Goal: Task Accomplishment & Management: Manage account settings

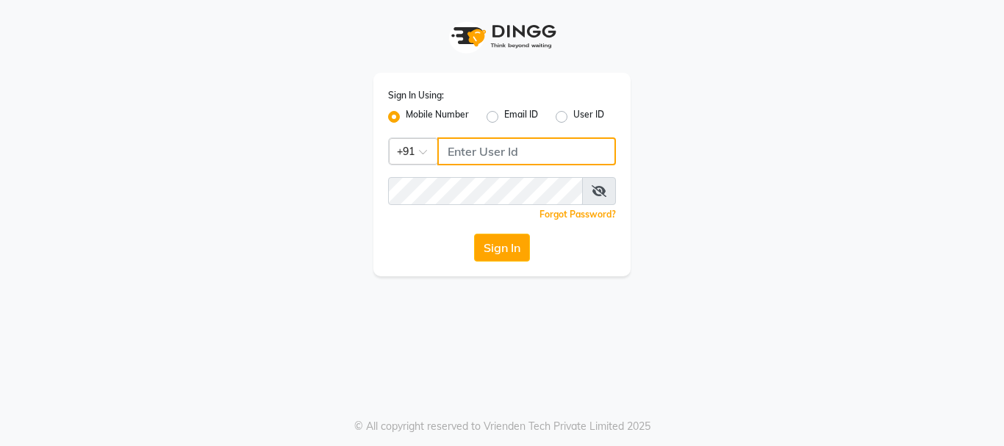
type input "9819816111"
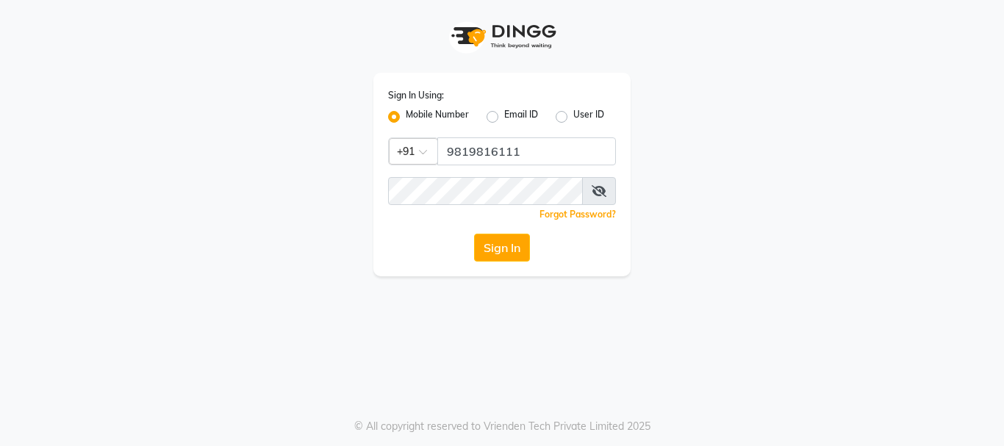
click at [370, 321] on div "Sign In Using: Mobile Number Email ID User ID Country Code × +91 9819816111 Rem…" at bounding box center [502, 223] width 1004 height 446
click at [370, 301] on div "Sign In Using: Mobile Number Email ID User ID Country Code × +91 9819816111 Rem…" at bounding box center [502, 223] width 1004 height 446
click at [370, 284] on div "Sign In Using: Mobile Number Email ID User ID Country Code × +91 9819816111 Rem…" at bounding box center [502, 223] width 1004 height 446
click at [368, 262] on div "Sign In Using: Mobile Number Email ID User ID Country Code × +91 9819816111 Rem…" at bounding box center [502, 223] width 1004 height 446
click at [366, 248] on div "Sign In Using: Mobile Number Email ID User ID Country Code × +91 9819816111 Rem…" at bounding box center [501, 138] width 279 height 276
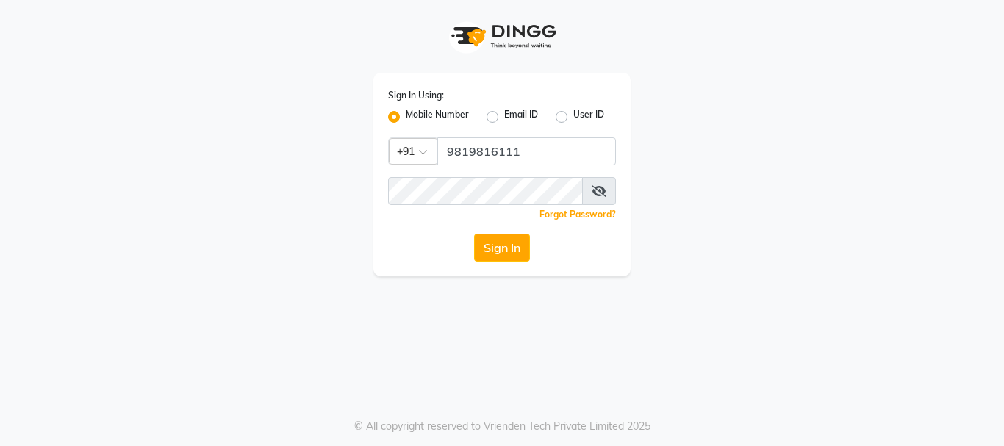
click at [364, 237] on div "Sign In Using: Mobile Number Email ID User ID Country Code × +91 9819816111 Rem…" at bounding box center [501, 138] width 279 height 276
click at [363, 226] on div "Sign In Using: Mobile Number Email ID User ID Country Code × +91 9819816111 Rem…" at bounding box center [501, 138] width 279 height 276
click at [361, 209] on div "Sign In Using: Mobile Number Email ID User ID Country Code × +91 9819816111 Rem…" at bounding box center [502, 138] width 838 height 276
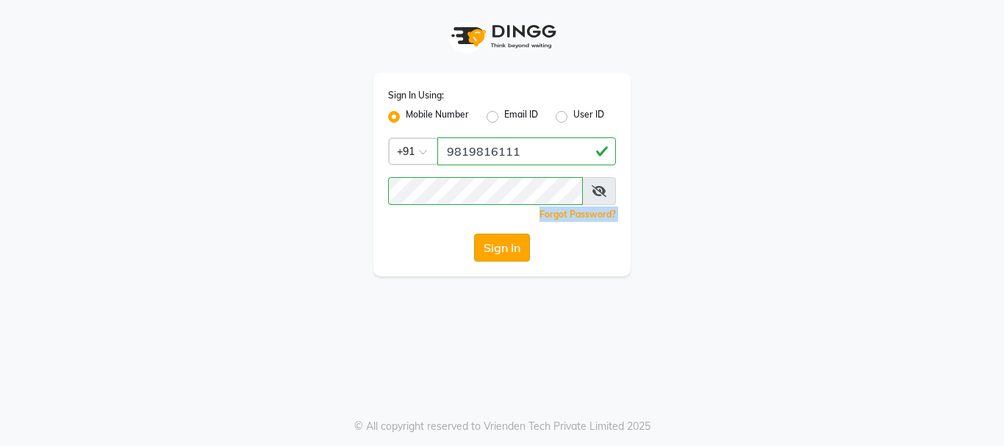
click at [484, 242] on button "Sign In" at bounding box center [502, 248] width 56 height 28
click at [484, 242] on div "Sign In" at bounding box center [502, 248] width 228 height 28
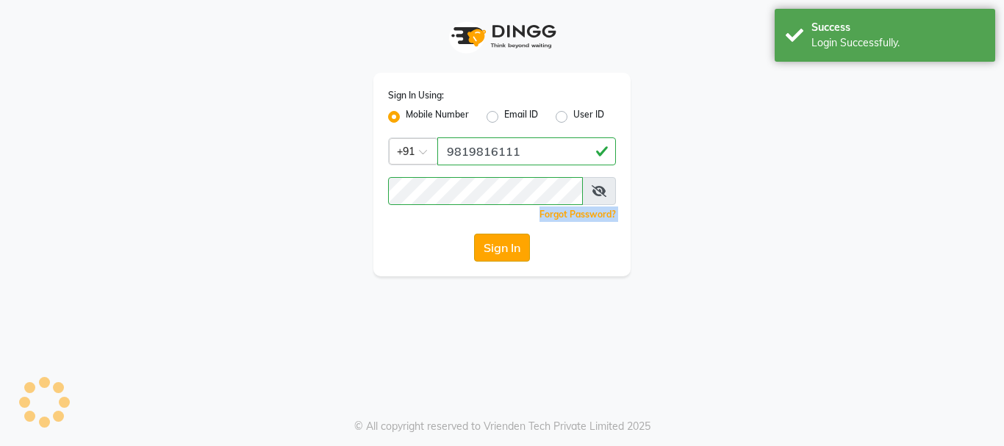
click at [484, 242] on button "Sign In" at bounding box center [502, 248] width 56 height 28
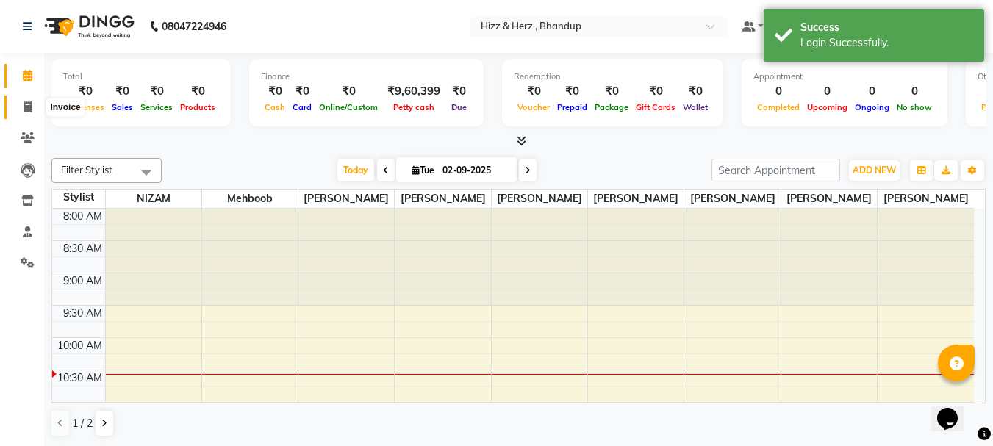
click at [26, 109] on icon at bounding box center [28, 106] width 8 height 11
select select "service"
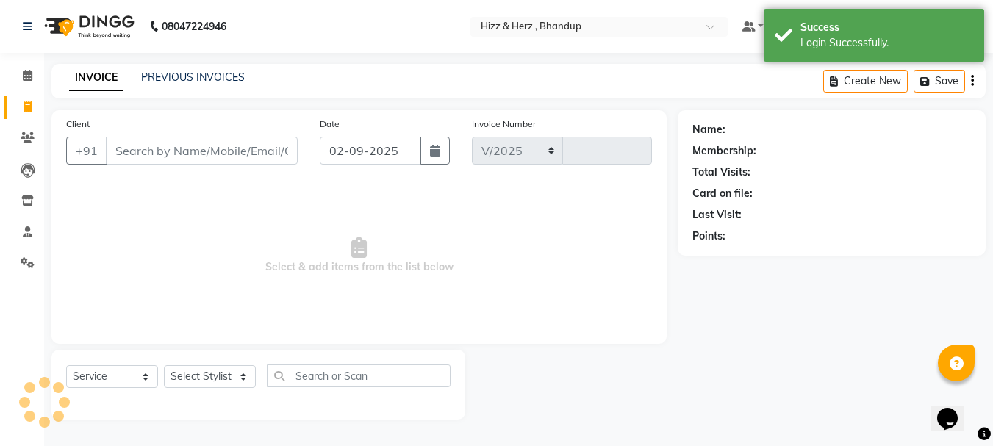
select select "629"
type input "7555"
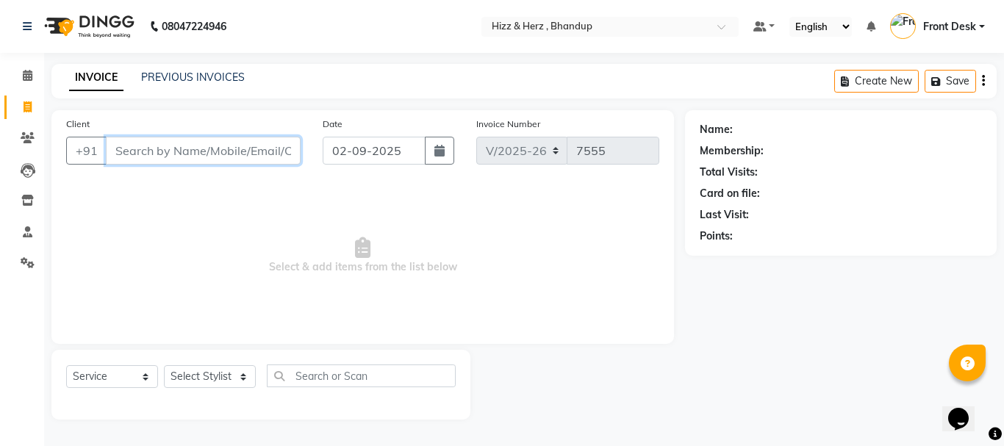
click at [182, 146] on input "Client" at bounding box center [203, 151] width 195 height 28
click at [230, 151] on input "Client" at bounding box center [203, 151] width 195 height 28
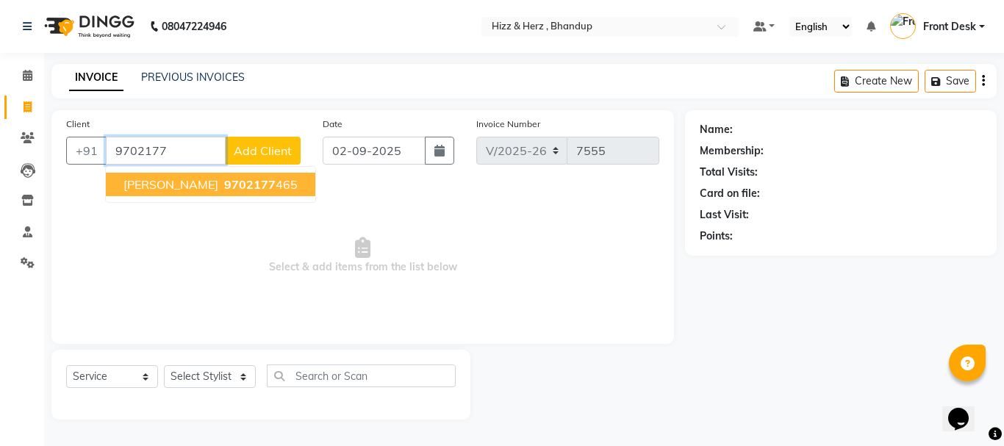
click at [256, 184] on span "9702177" at bounding box center [249, 184] width 51 height 15
type input "9702177465"
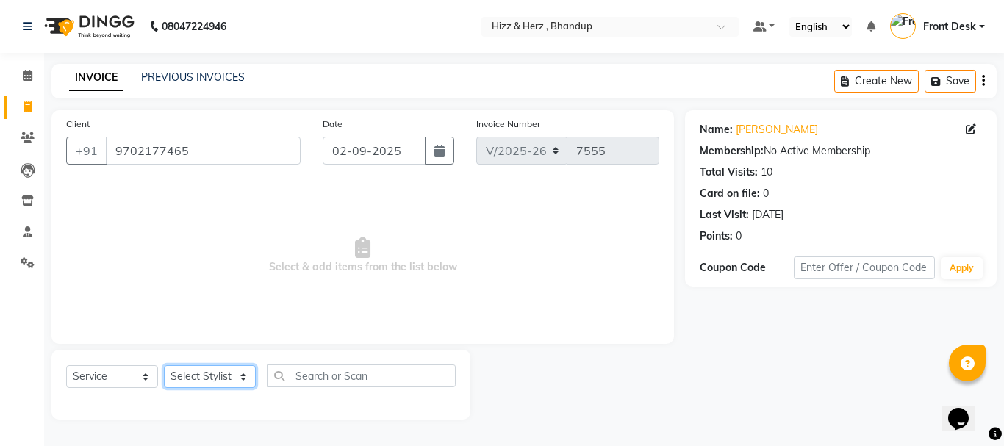
click at [215, 382] on select "Select Stylist Front Desk Gaurav Sharma HIZZ & HERZ 2 IRFAN AHMAD Jigna Goswami…" at bounding box center [210, 376] width 92 height 23
click at [164, 365] on select "Select Stylist Front Desk Gaurav Sharma HIZZ & HERZ 2 IRFAN AHMAD Jigna Goswami…" at bounding box center [210, 376] width 92 height 23
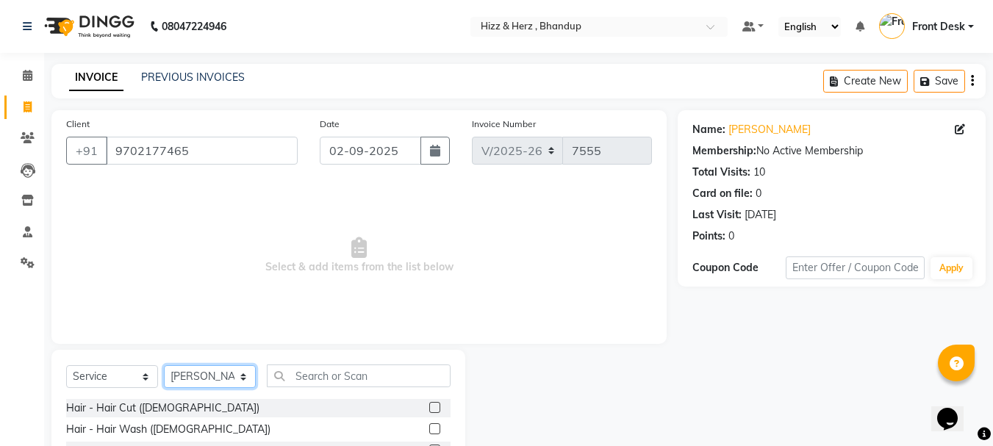
click at [218, 370] on select "Select Stylist Front Desk Gaurav Sharma HIZZ & HERZ 2 IRFAN AHMAD Jigna Goswami…" at bounding box center [210, 376] width 92 height 23
select select "82789"
click at [164, 365] on select "Select Stylist Front Desk Gaurav Sharma HIZZ & HERZ 2 IRFAN AHMAD Jigna Goswami…" at bounding box center [210, 376] width 92 height 23
click at [132, 414] on div "Hair - Hair Cut ([DEMOGRAPHIC_DATA])" at bounding box center [162, 407] width 193 height 15
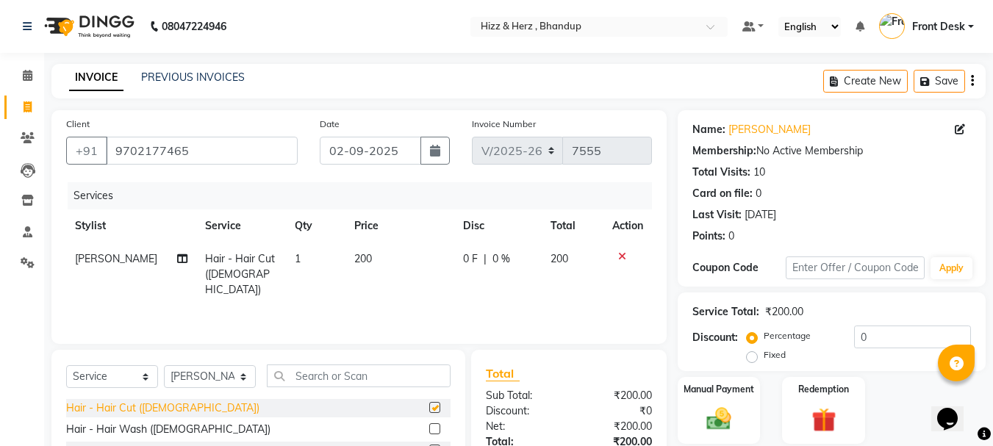
checkbox input "false"
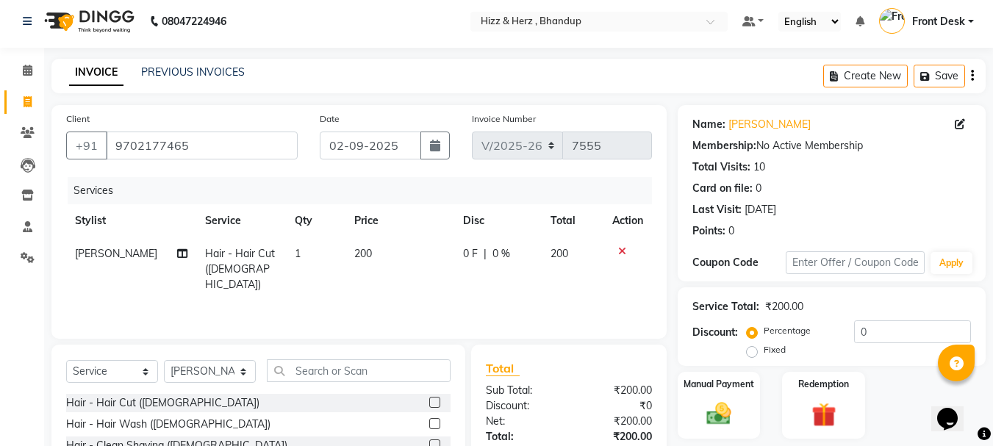
scroll to position [143, 0]
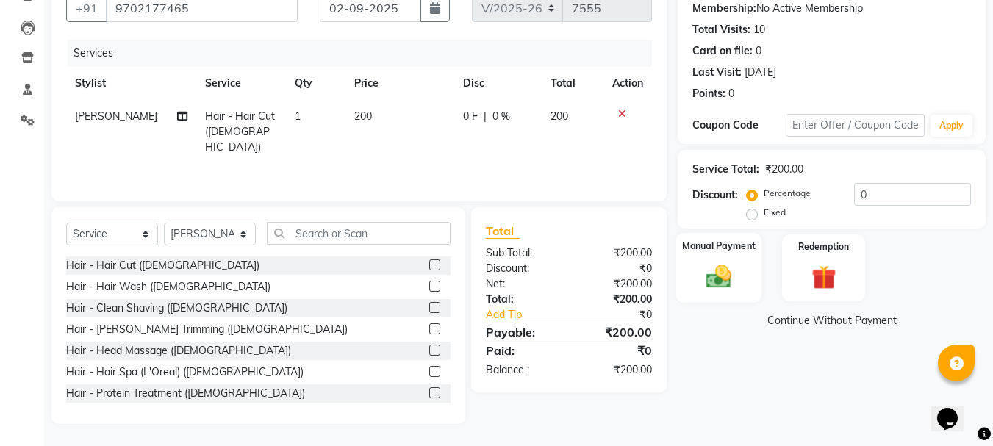
click at [699, 262] on img at bounding box center [718, 276] width 41 height 29
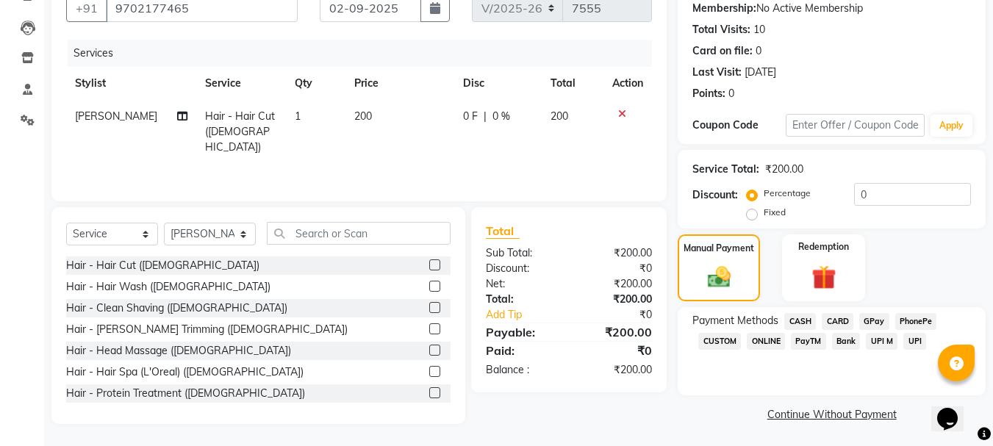
click at [807, 320] on span "CASH" at bounding box center [800, 321] width 32 height 17
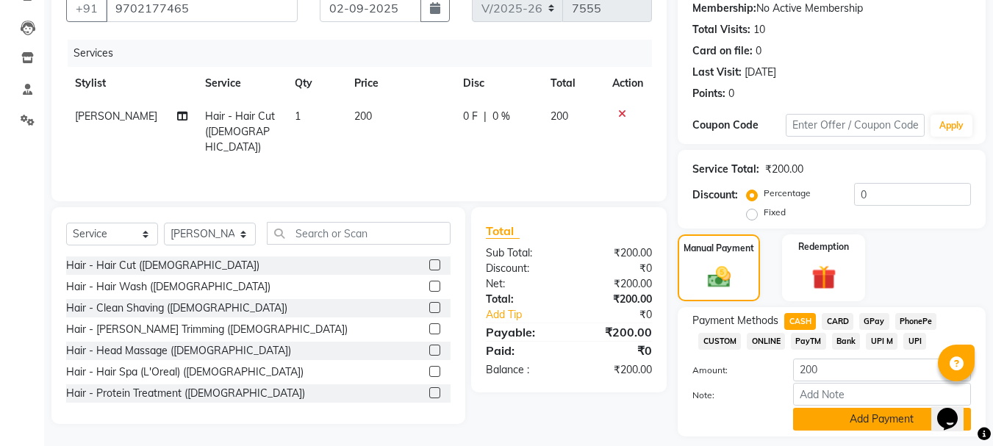
click at [835, 413] on button "Add Payment" at bounding box center [882, 419] width 178 height 23
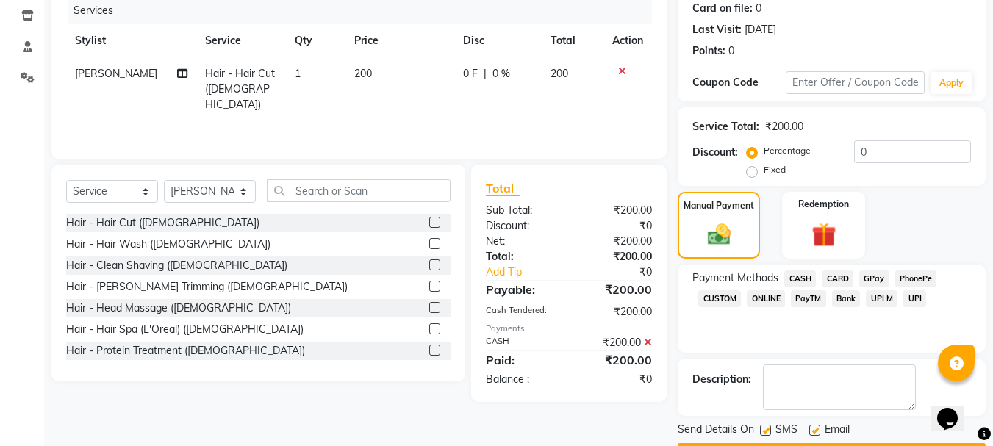
scroll to position [227, 0]
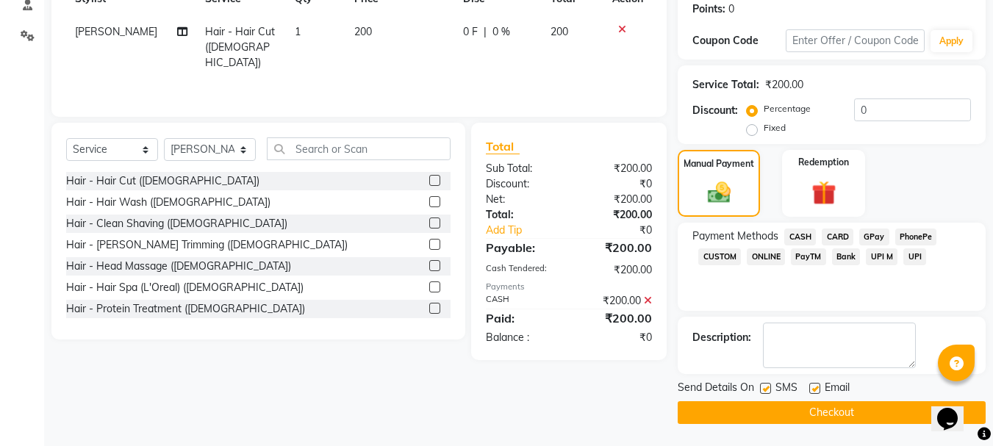
click at [835, 414] on button "Checkout" at bounding box center [831, 412] width 308 height 23
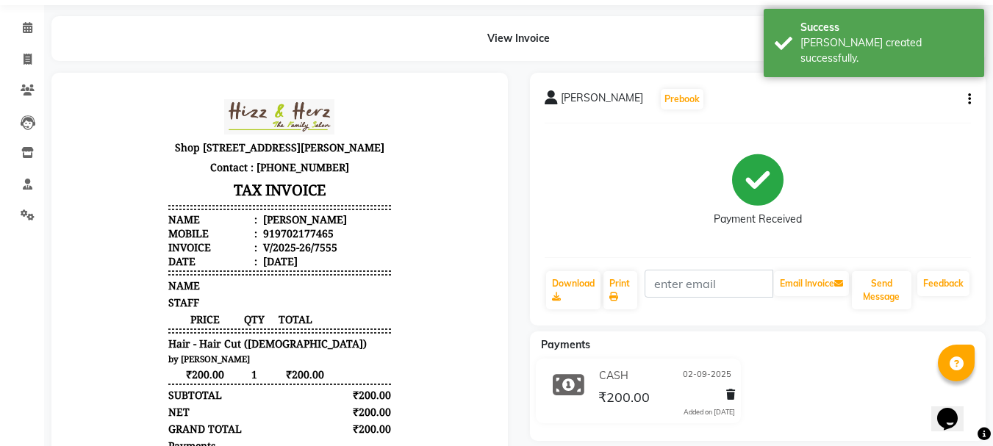
scroll to position [73, 0]
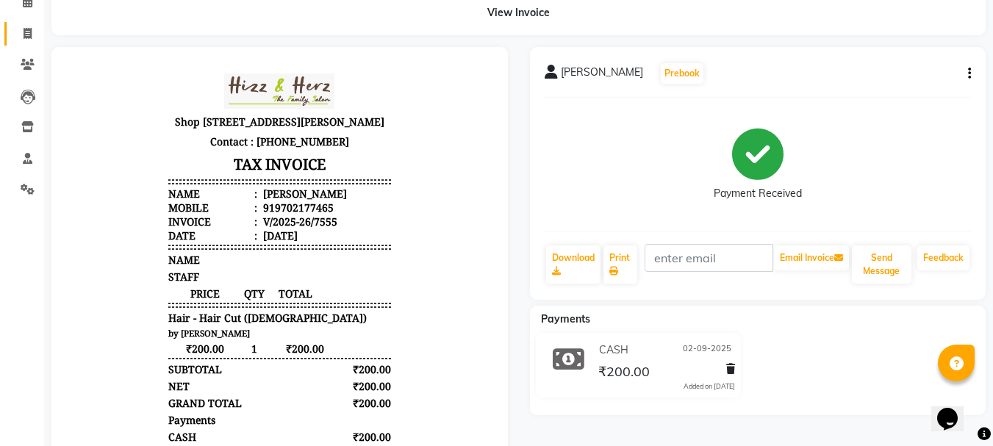
click at [26, 33] on icon at bounding box center [28, 33] width 8 height 11
select select "service"
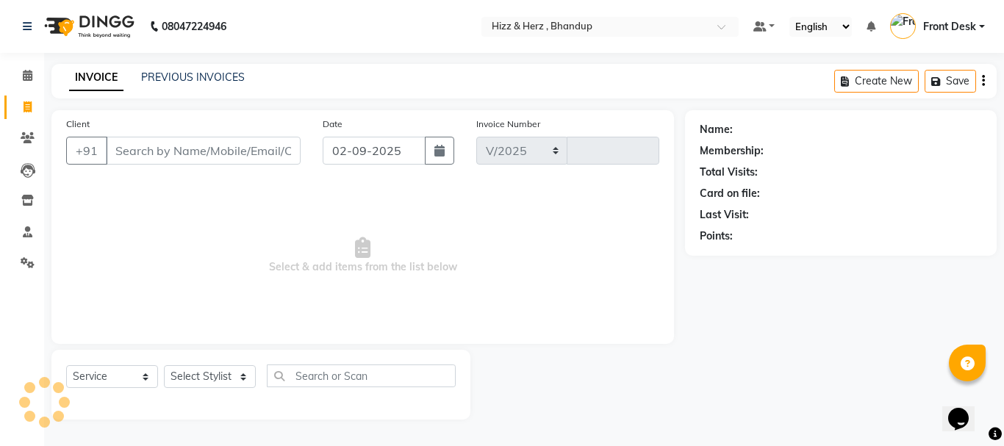
select select "629"
type input "7556"
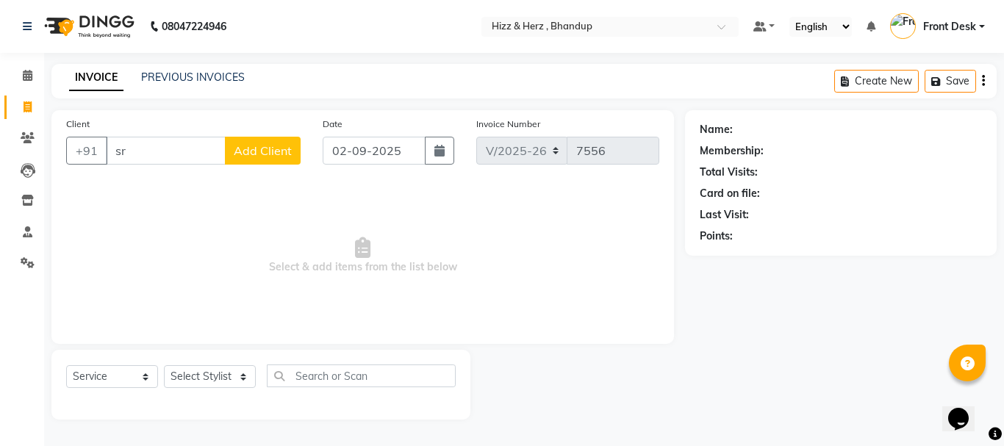
type input "s"
type input "m"
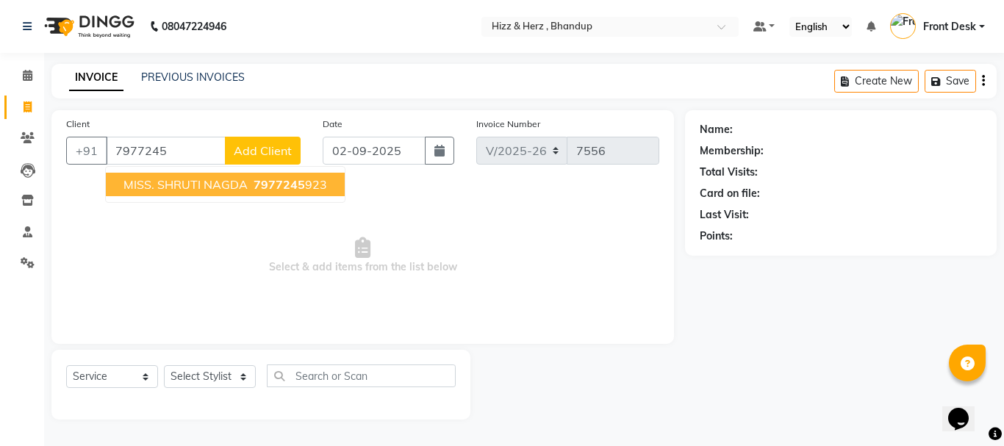
click at [242, 188] on span "MISS. SHRUTI NAGDA" at bounding box center [185, 184] width 124 height 15
type input "7977245923"
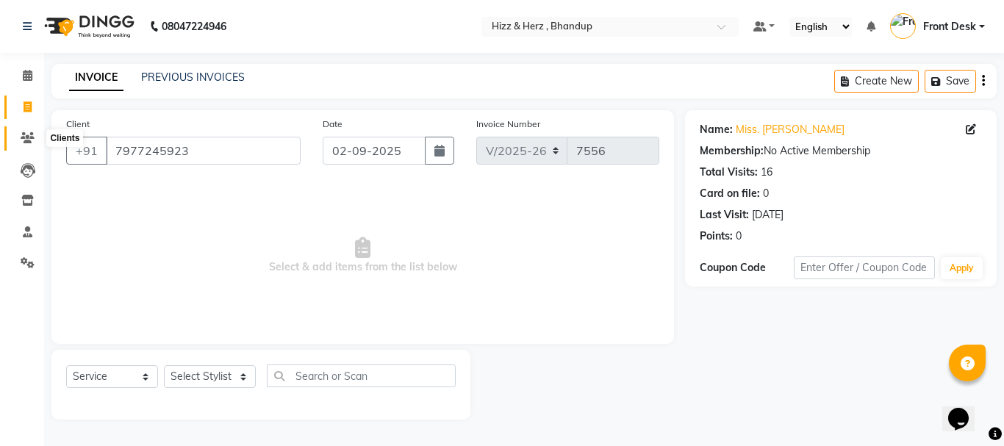
click at [27, 136] on icon at bounding box center [28, 137] width 14 height 11
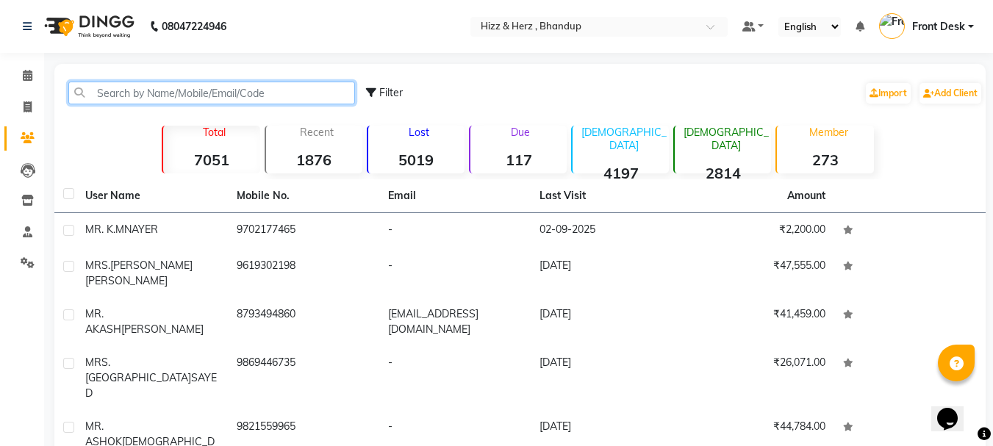
click at [331, 97] on input "text" at bounding box center [211, 93] width 287 height 23
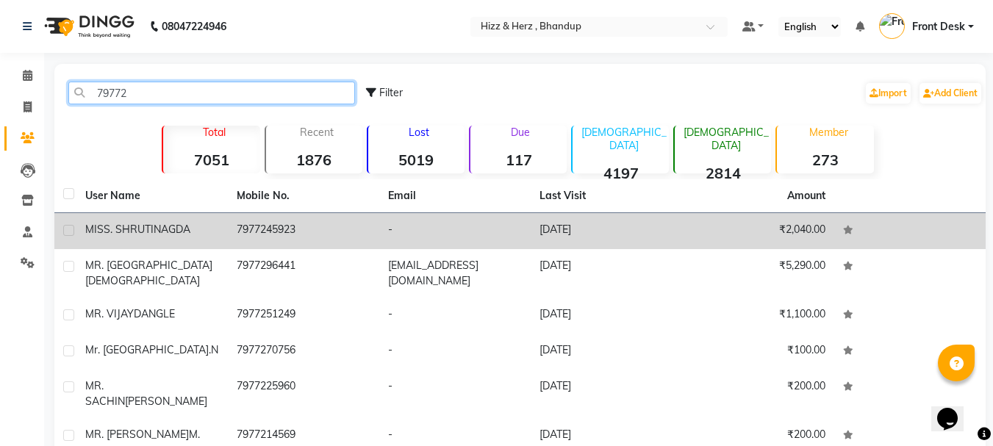
type input "79772"
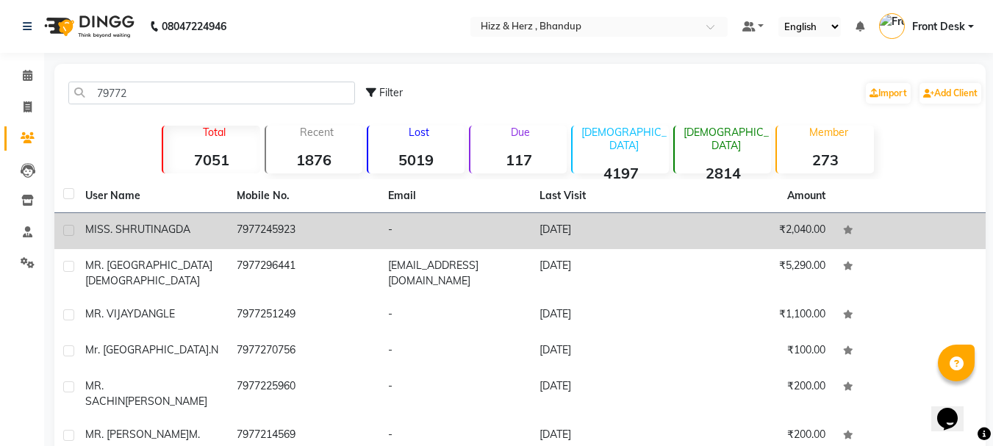
click at [384, 232] on td "-" at bounding box center [454, 231] width 151 height 36
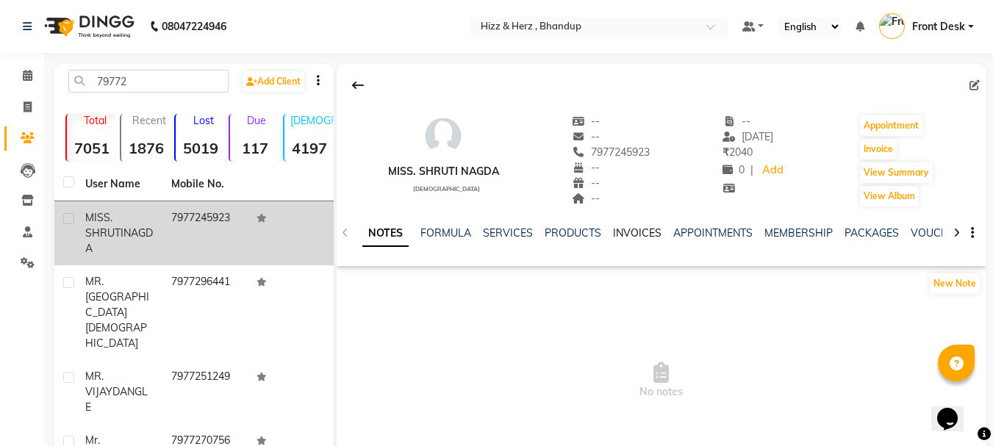
click at [624, 229] on link "INVOICES" at bounding box center [637, 232] width 48 height 13
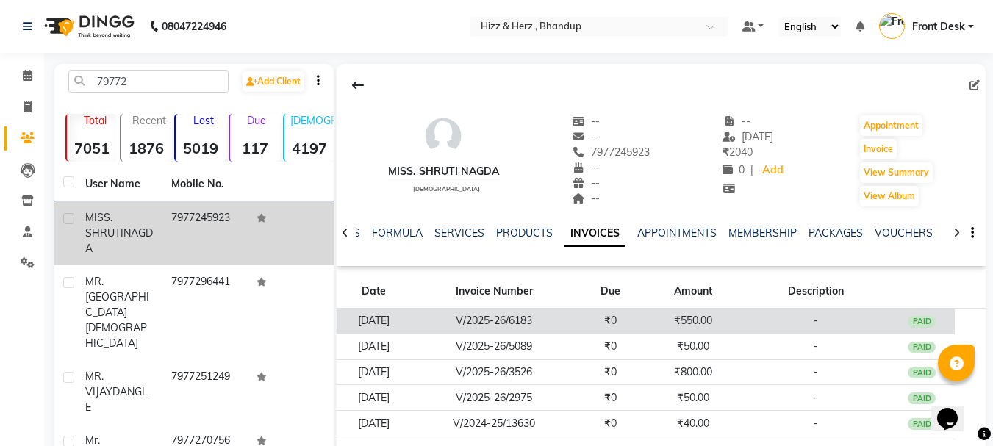
click at [713, 317] on td "₹550.00" at bounding box center [693, 322] width 98 height 26
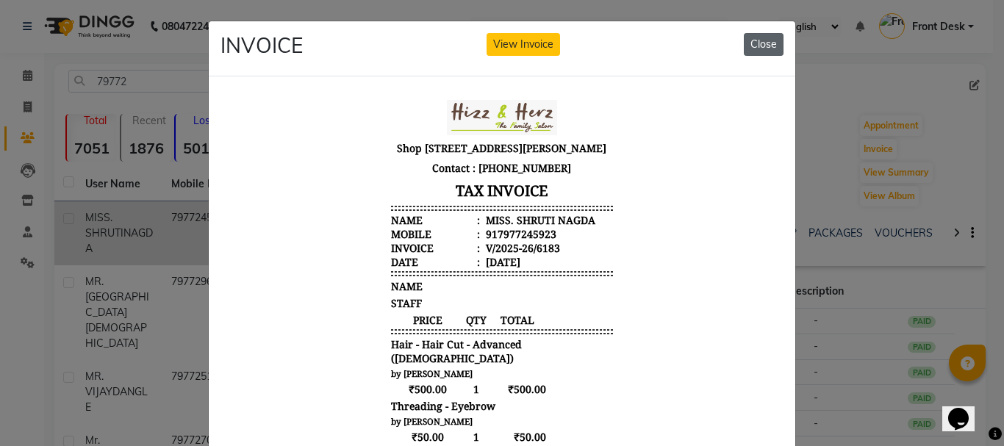
click at [772, 46] on button "Close" at bounding box center [763, 44] width 40 height 23
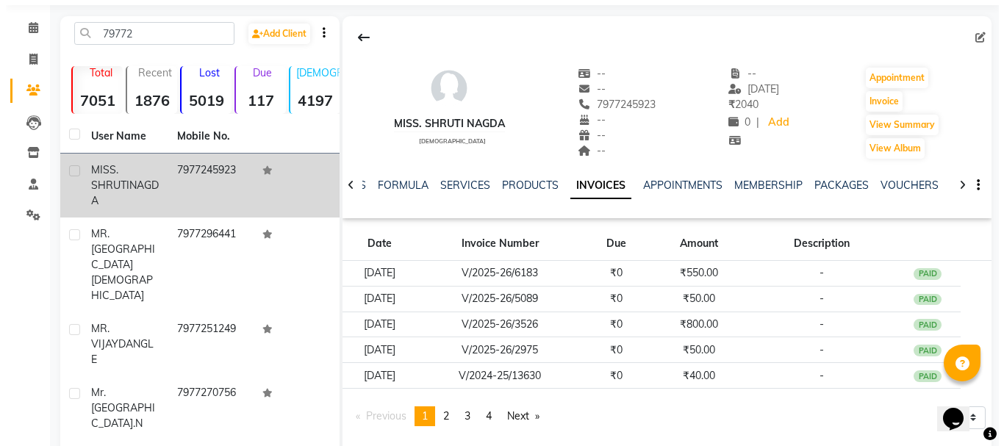
scroll to position [97, 0]
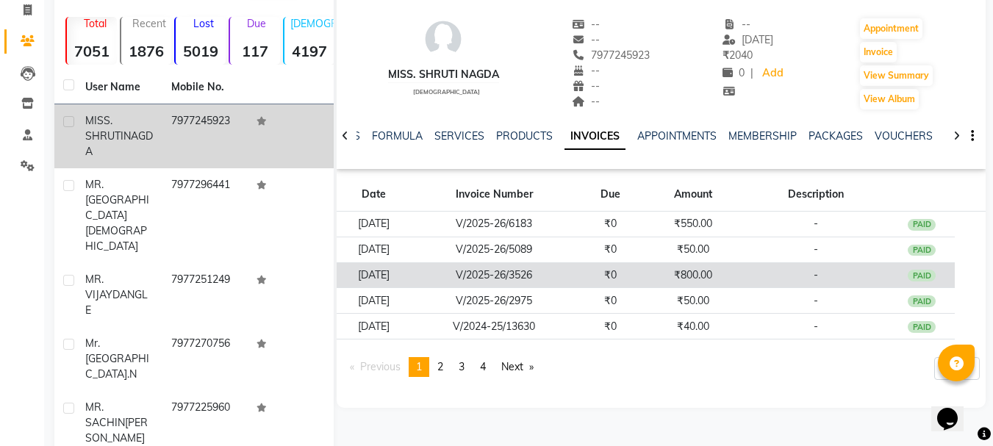
click at [665, 275] on td "₹800.00" at bounding box center [693, 275] width 98 height 26
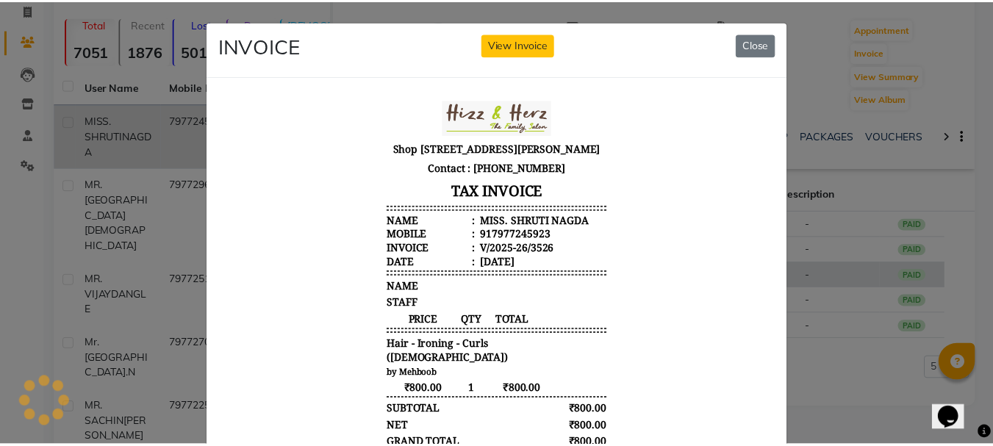
scroll to position [0, 0]
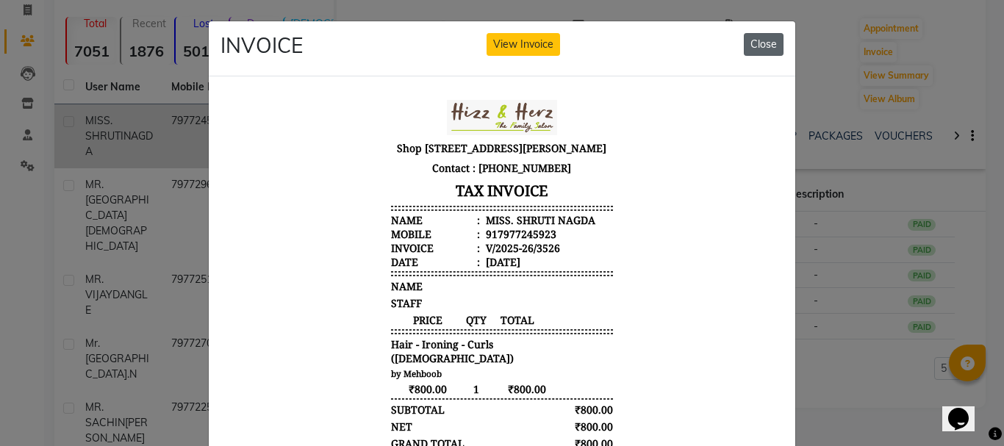
click at [761, 42] on button "Close" at bounding box center [763, 44] width 40 height 23
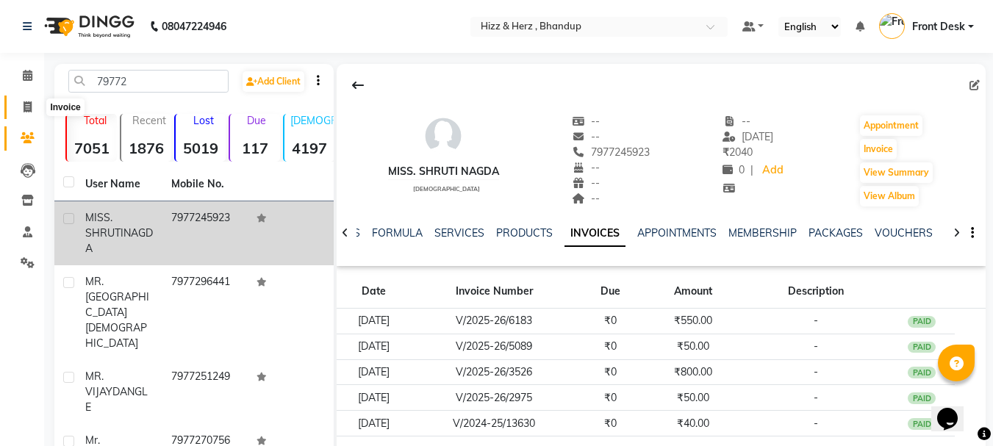
click at [25, 105] on icon at bounding box center [28, 106] width 8 height 11
select select "629"
select select "service"
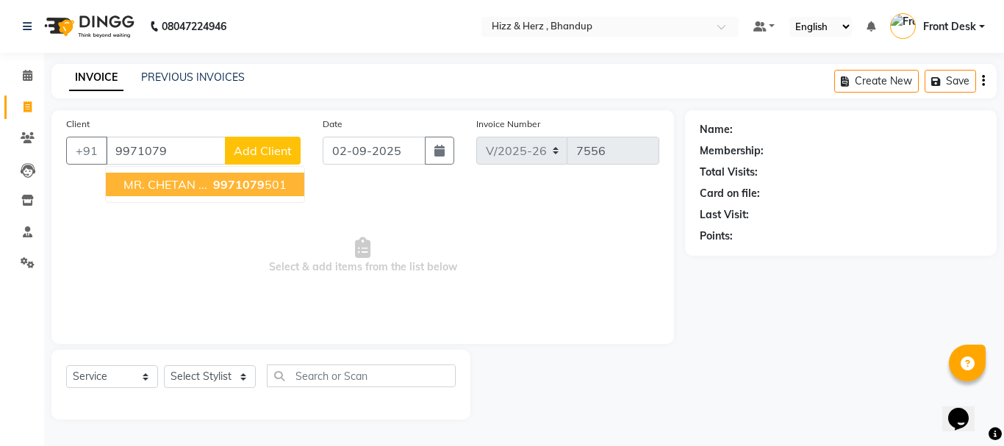
click at [222, 177] on span "9971079" at bounding box center [238, 184] width 51 height 15
type input "9971079501"
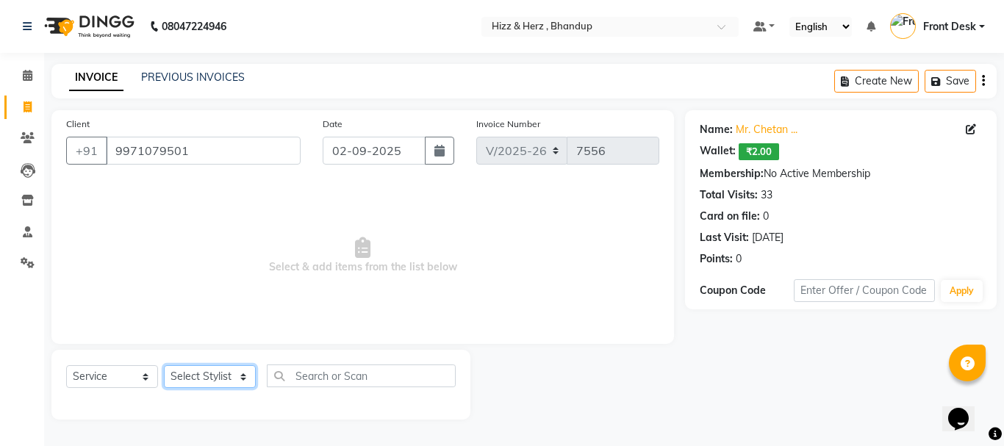
click at [230, 382] on select "Select Stylist Front Desk Gaurav Sharma HIZZ & HERZ 2 IRFAN AHMAD Jigna Goswami…" at bounding box center [210, 376] width 92 height 23
select select "26430"
click at [164, 365] on select "Select Stylist Front Desk Gaurav Sharma HIZZ & HERZ 2 IRFAN AHMAD Jigna Goswami…" at bounding box center [210, 376] width 92 height 23
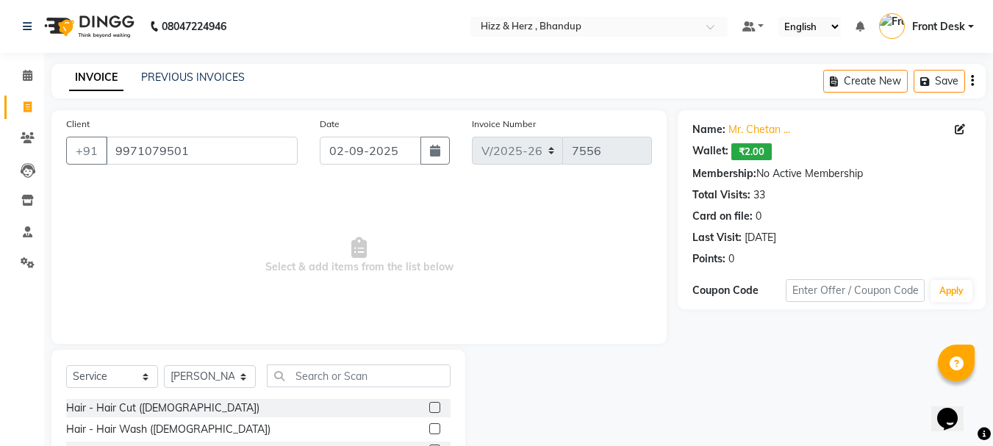
click at [429, 411] on label at bounding box center [434, 407] width 11 height 11
click at [429, 411] on input "checkbox" at bounding box center [434, 408] width 10 height 10
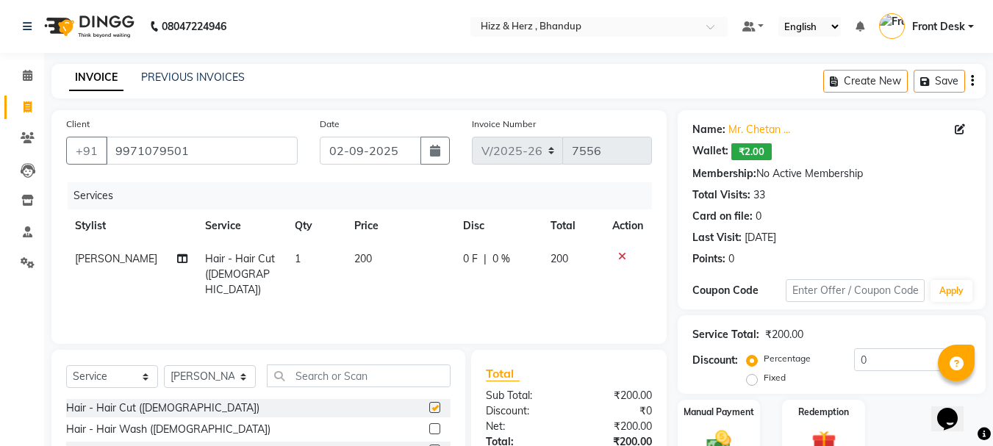
checkbox input "false"
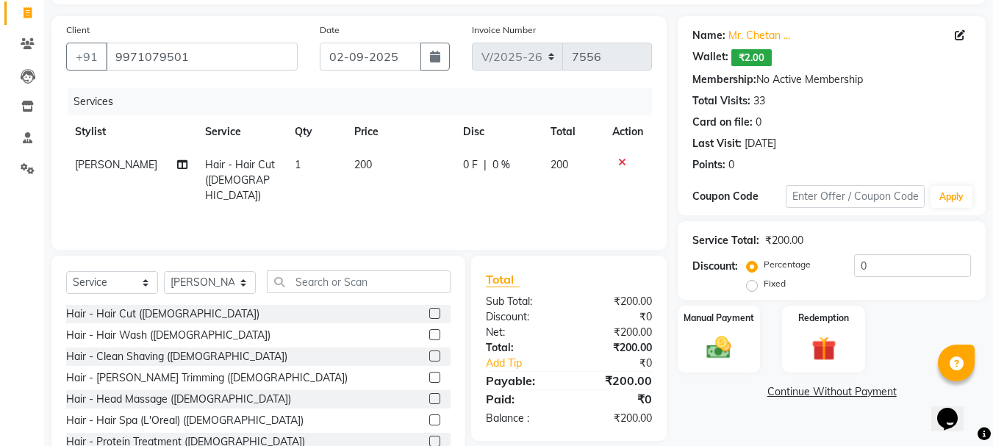
scroll to position [143, 0]
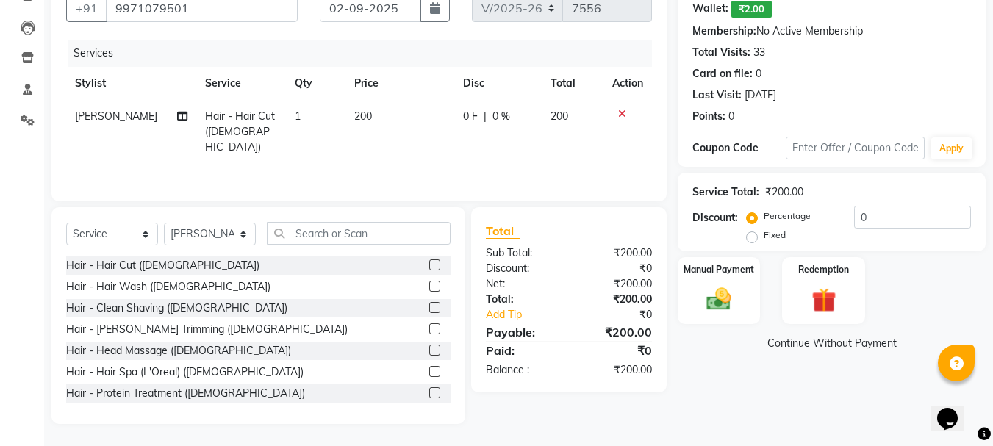
click at [429, 331] on label at bounding box center [434, 328] width 11 height 11
click at [429, 331] on input "checkbox" at bounding box center [434, 330] width 10 height 10
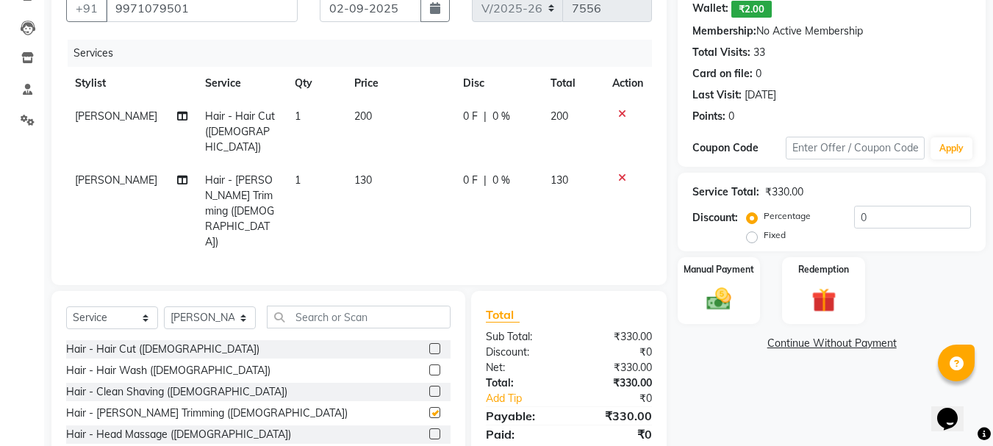
checkbox input "false"
click at [725, 314] on img at bounding box center [718, 298] width 41 height 29
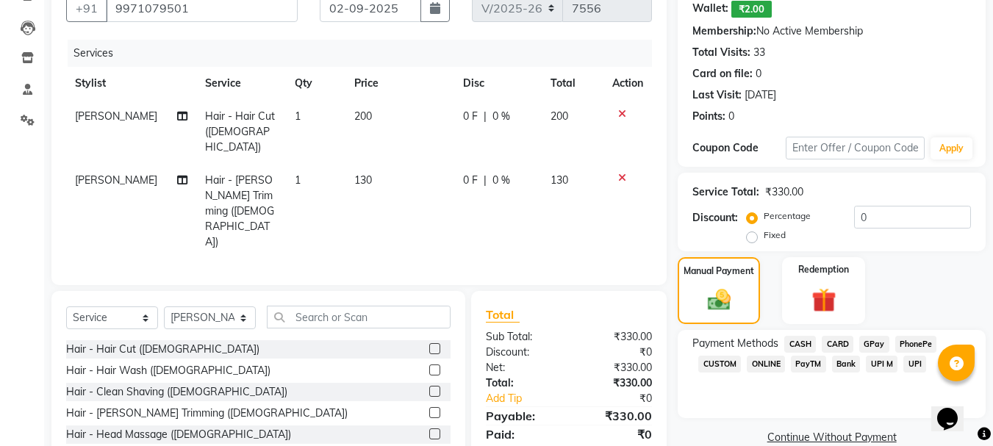
click at [875, 342] on span "GPay" at bounding box center [874, 344] width 30 height 17
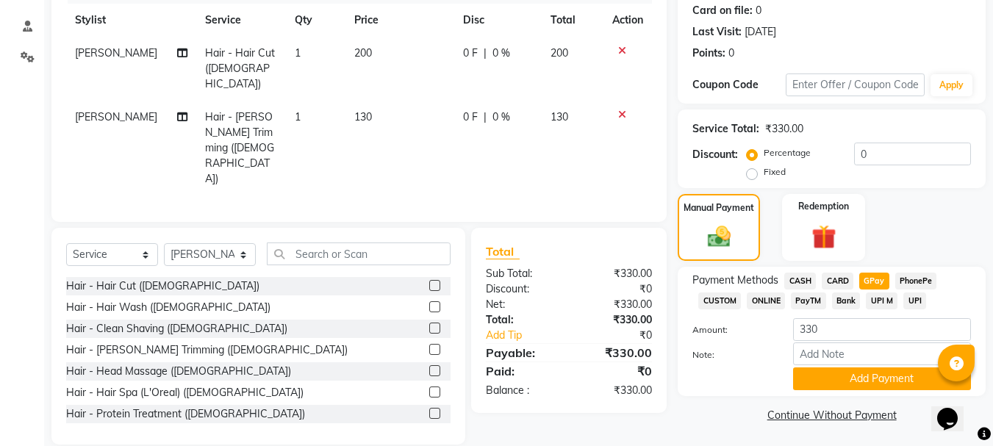
scroll to position [208, 0]
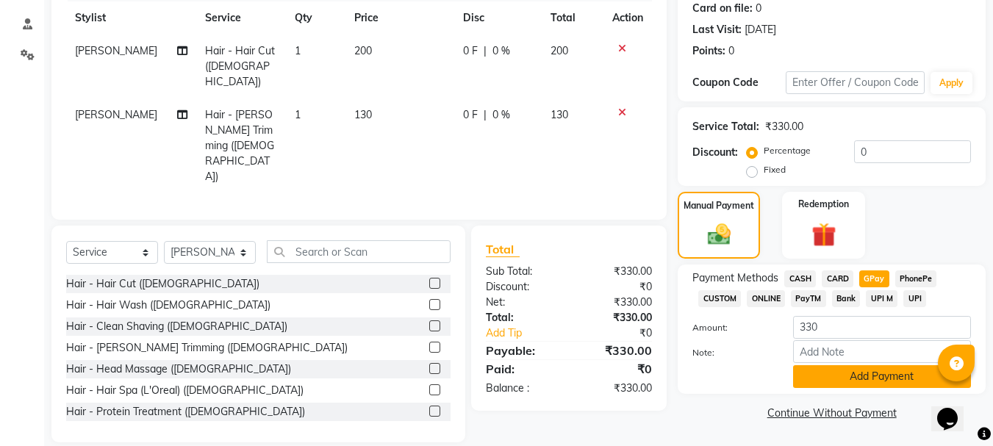
click at [899, 385] on button "Add Payment" at bounding box center [882, 376] width 178 height 23
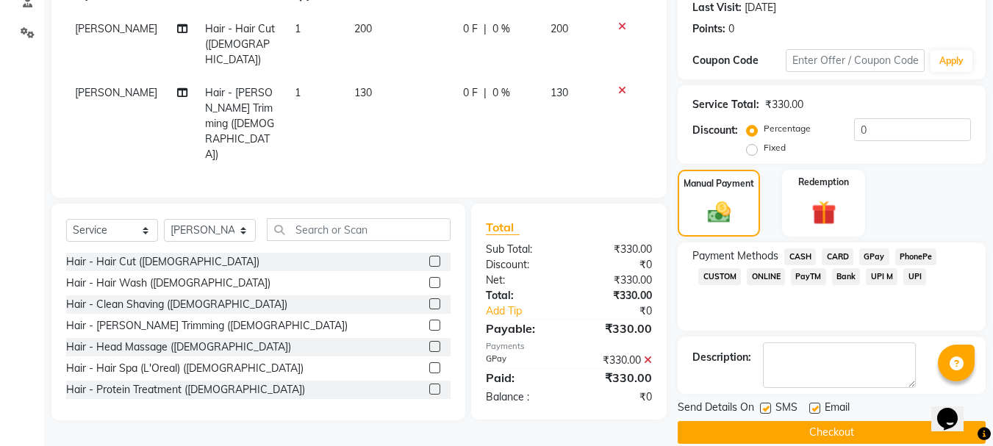
scroll to position [250, 0]
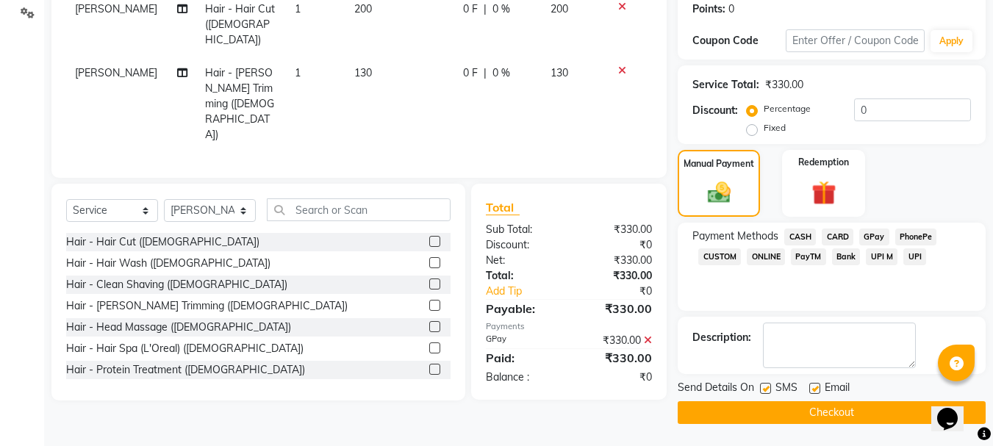
click at [781, 405] on button "Checkout" at bounding box center [831, 412] width 308 height 23
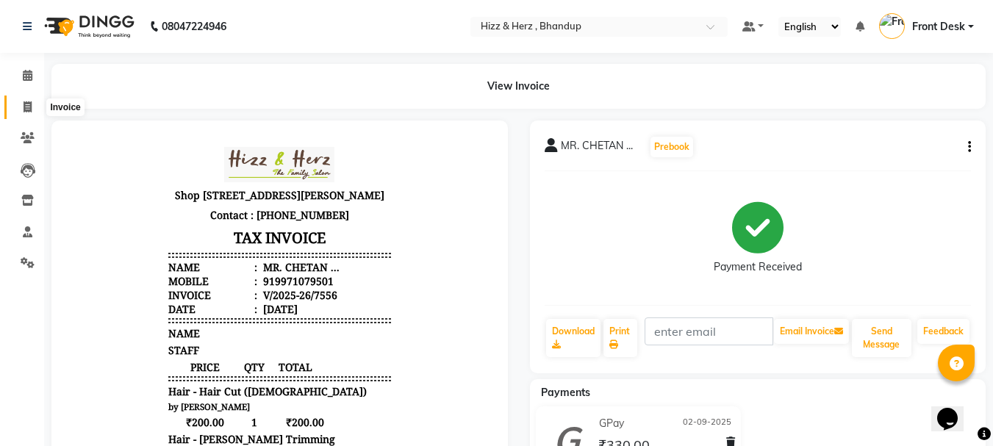
click at [29, 112] on span at bounding box center [28, 107] width 26 height 17
select select "service"
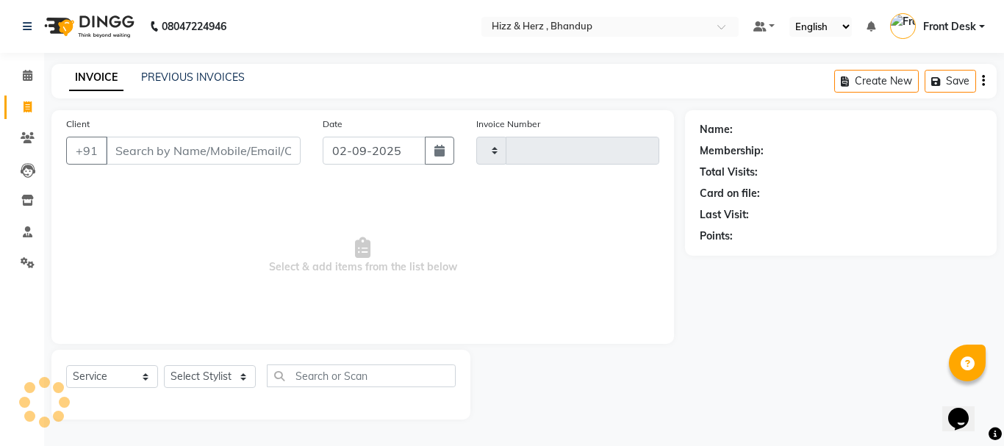
type input "7557"
select select "629"
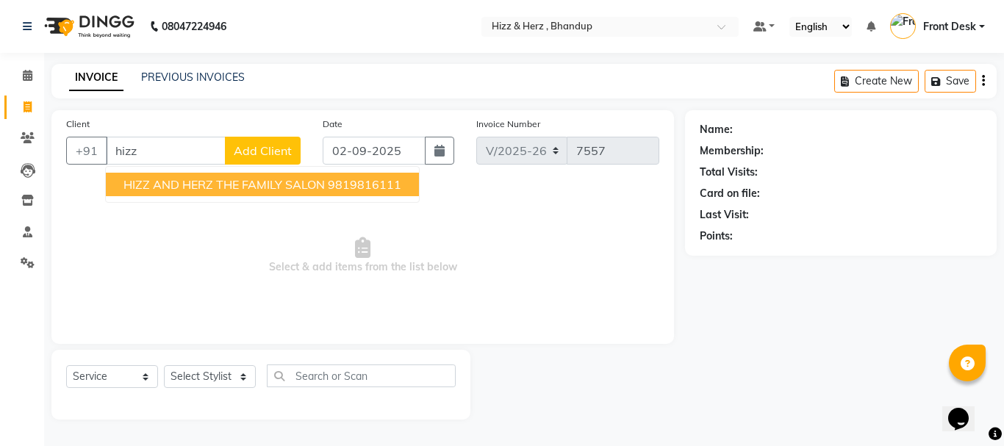
click at [204, 195] on button "HIZZ AND HERZ THE FAMILY SALON 9819816111" at bounding box center [262, 185] width 313 height 24
type input "9819816111"
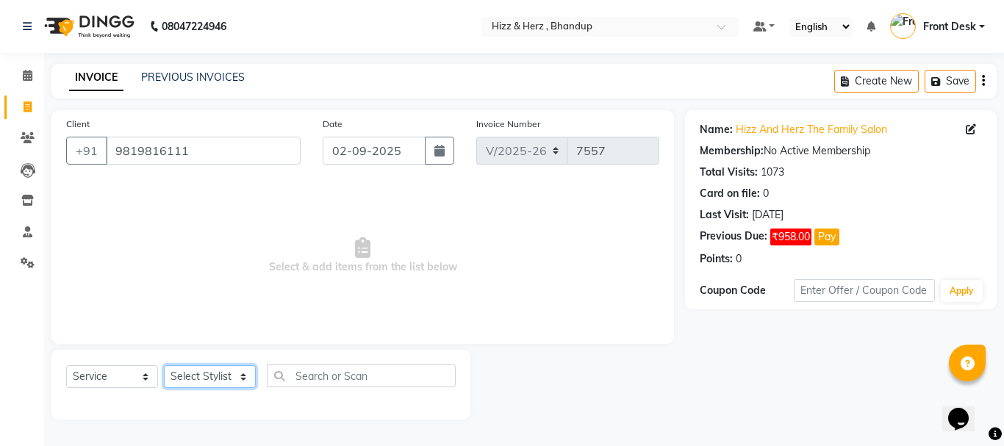
click at [220, 376] on select "Select Stylist Front Desk Gaurav Sharma HIZZ & HERZ 2 IRFAN AHMAD Jigna Goswami…" at bounding box center [210, 376] width 92 height 23
select select "82789"
click at [164, 365] on select "Select Stylist Front Desk Gaurav Sharma HIZZ & HERZ 2 IRFAN AHMAD Jigna Goswami…" at bounding box center [210, 376] width 92 height 23
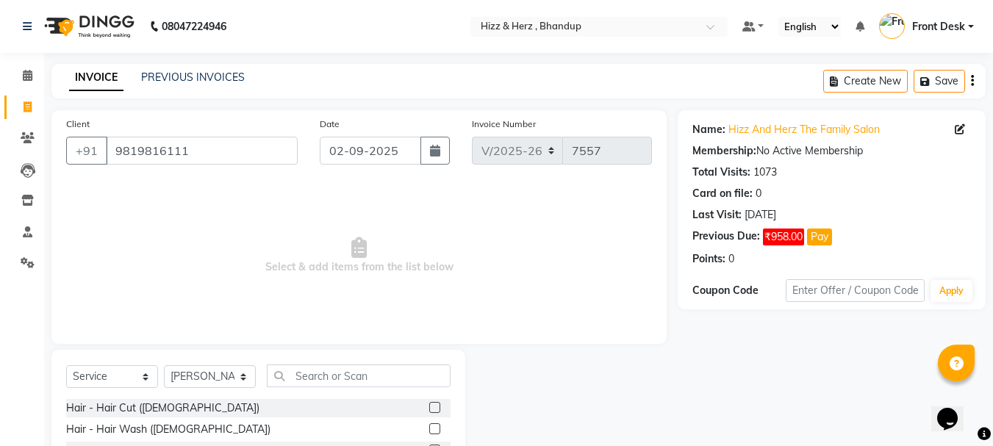
click at [429, 407] on label at bounding box center [434, 407] width 11 height 11
click at [429, 407] on input "checkbox" at bounding box center [434, 408] width 10 height 10
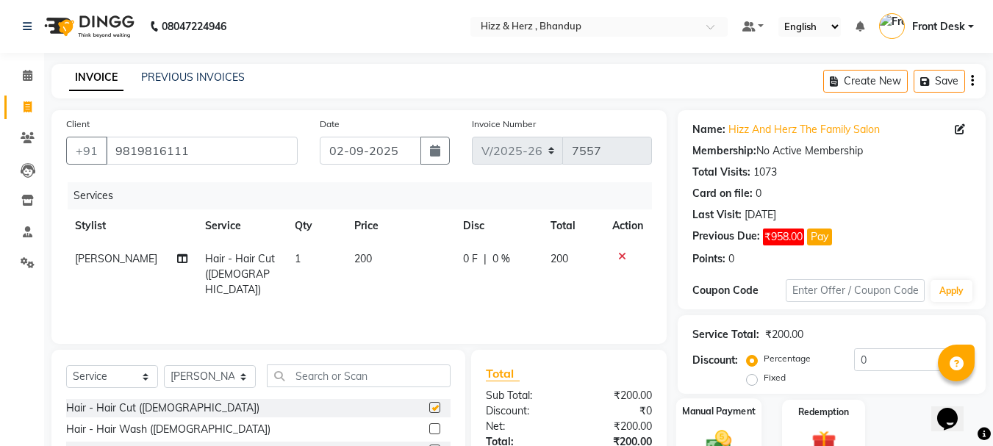
checkbox input "false"
click at [724, 439] on img at bounding box center [718, 441] width 41 height 29
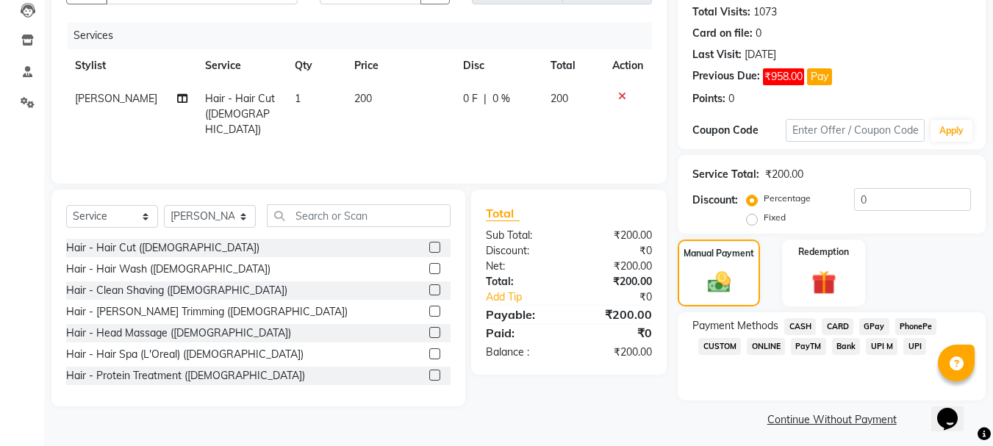
scroll to position [167, 0]
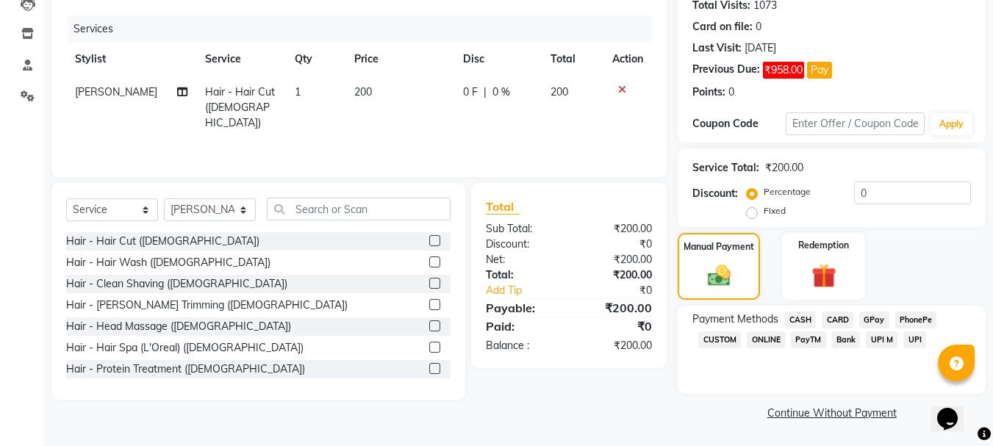
click at [802, 316] on span "CASH" at bounding box center [800, 320] width 32 height 17
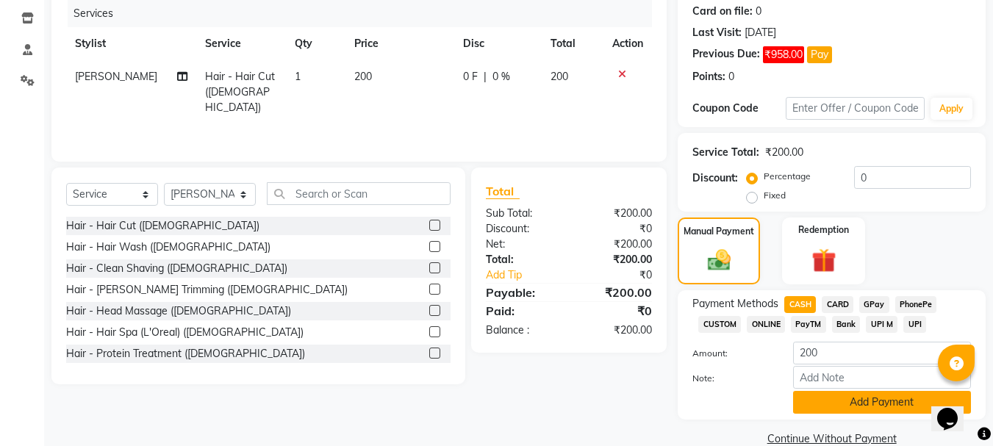
scroll to position [208, 0]
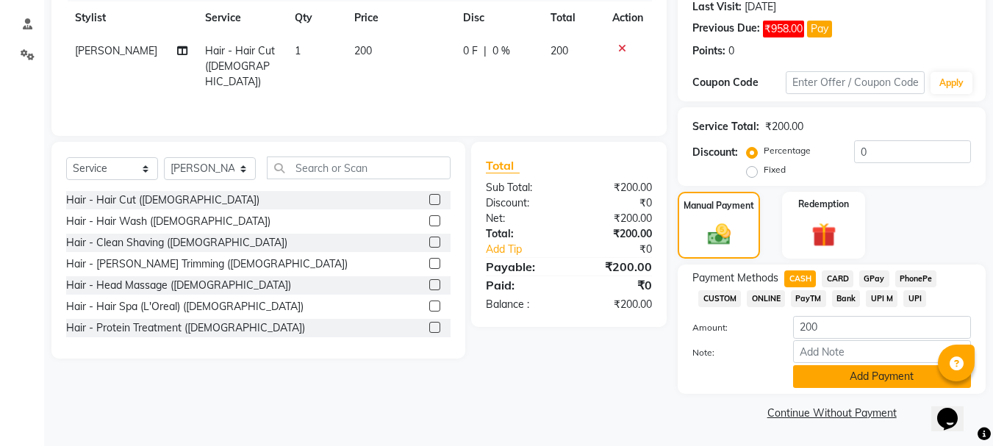
click at [832, 383] on button "Add Payment" at bounding box center [882, 376] width 178 height 23
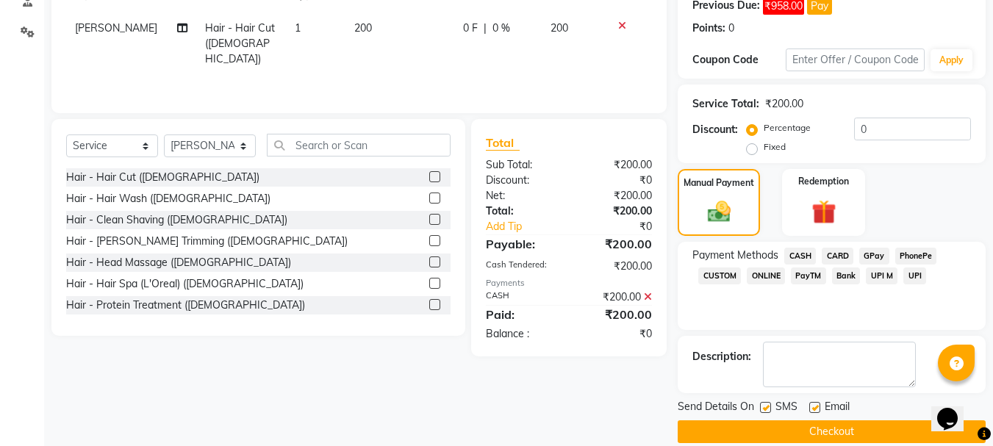
scroll to position [250, 0]
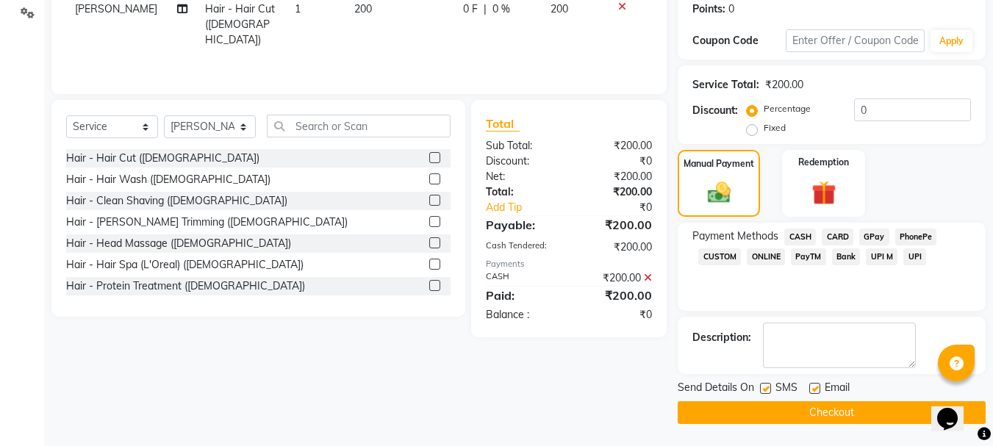
click at [860, 415] on button "Checkout" at bounding box center [831, 412] width 308 height 23
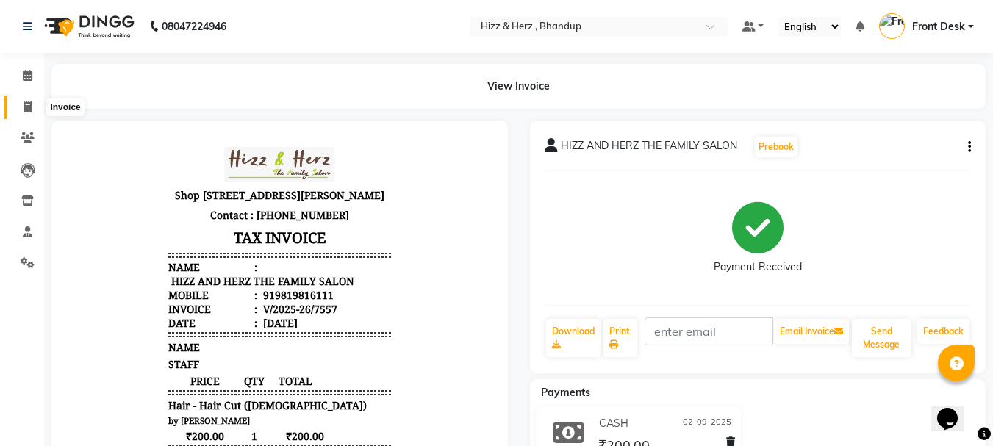
click at [31, 111] on icon at bounding box center [28, 106] width 8 height 11
select select "629"
select select "service"
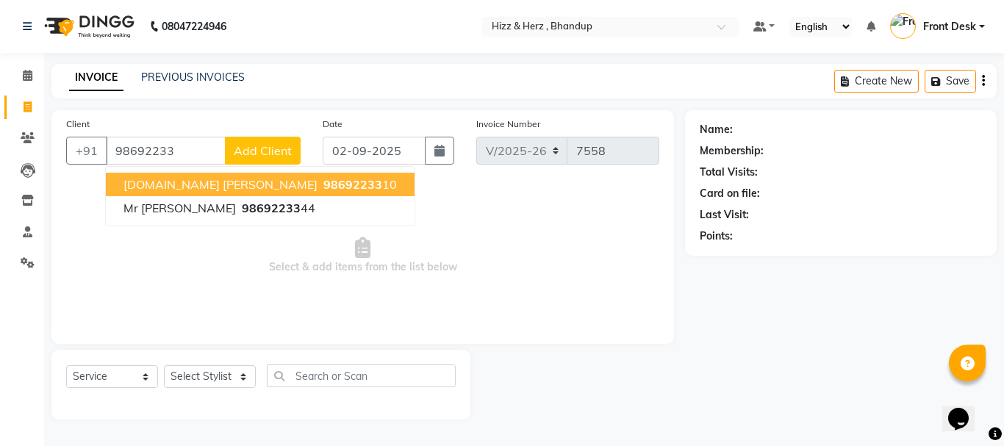
click at [265, 192] on button "MRS.BHARTI KANSE 98692233 10" at bounding box center [260, 185] width 309 height 24
type input "9869223310"
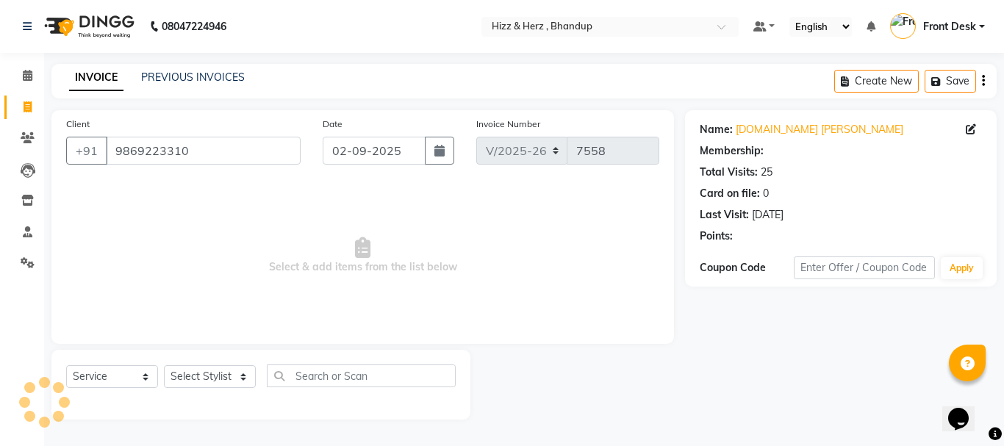
select select "1: Object"
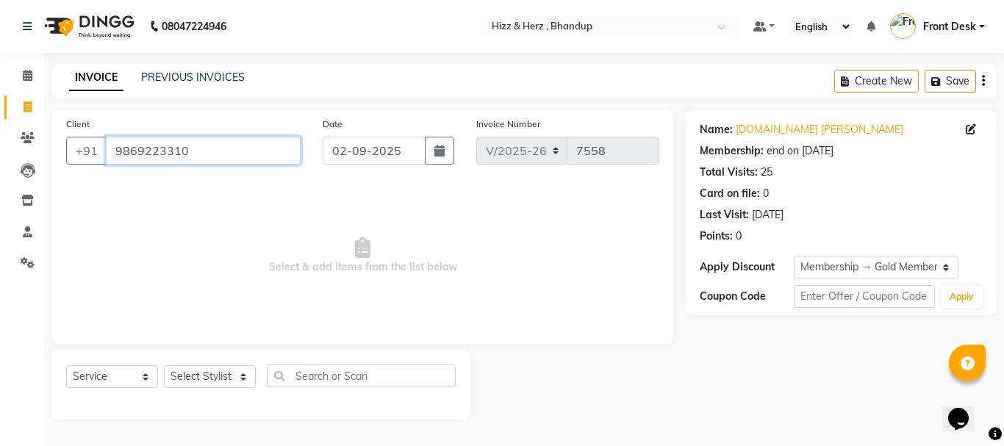
click at [232, 148] on input "9869223310" at bounding box center [203, 151] width 195 height 28
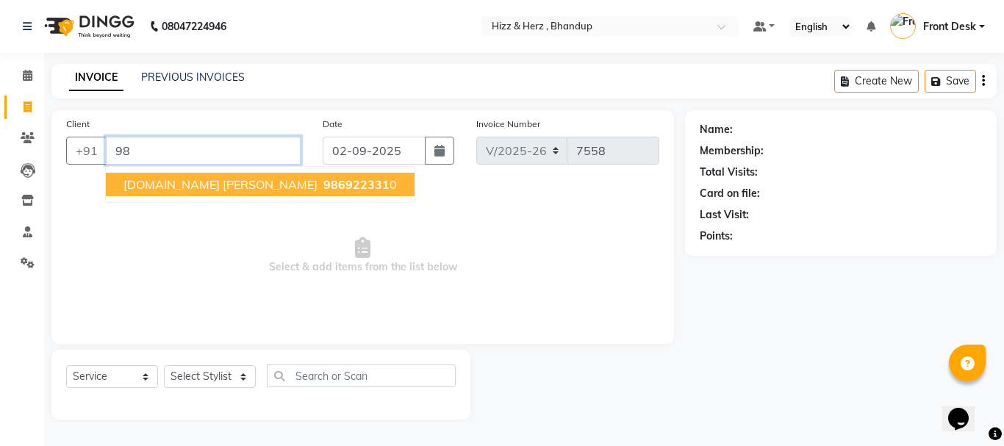
type input "9"
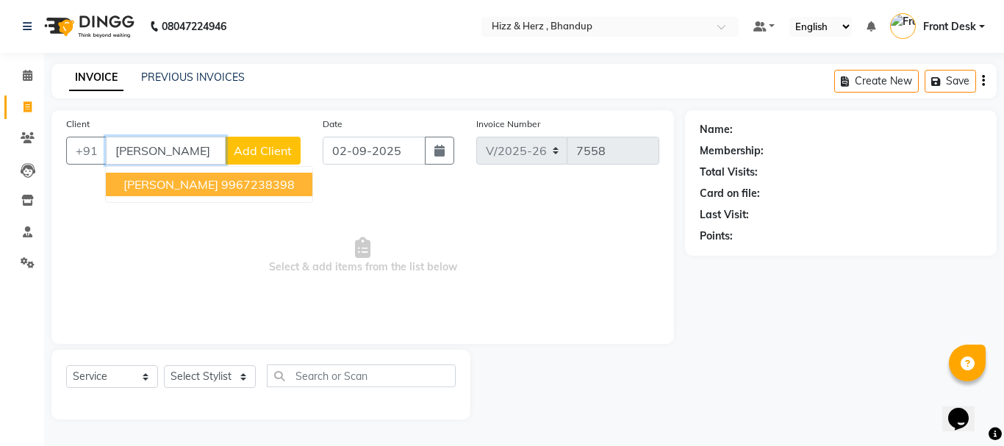
click at [273, 180] on ngb-highlight "9967238398" at bounding box center [257, 184] width 73 height 15
type input "9967238398"
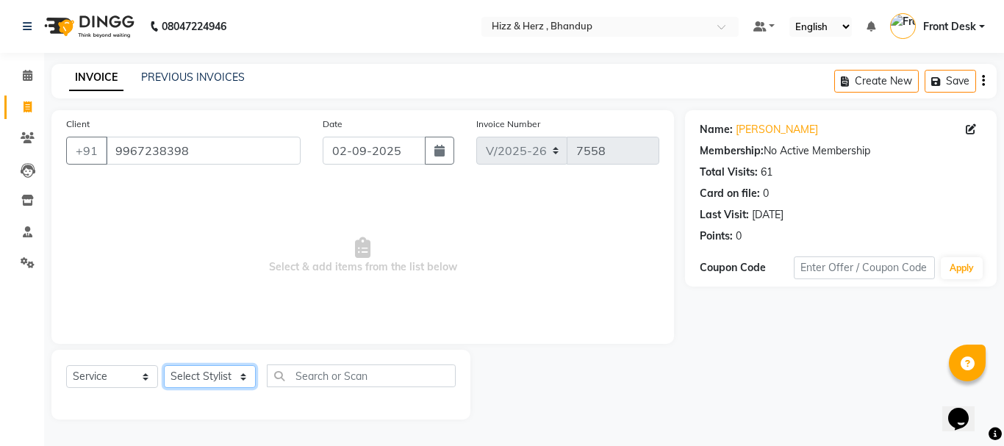
click at [205, 370] on select "Select Stylist Front Desk Gaurav Sharma HIZZ & HERZ 2 IRFAN AHMAD Jigna Goswami…" at bounding box center [210, 376] width 92 height 23
select select "9146"
click at [164, 365] on select "Select Stylist Front Desk Gaurav Sharma HIZZ & HERZ 2 IRFAN AHMAD Jigna Goswami…" at bounding box center [210, 376] width 92 height 23
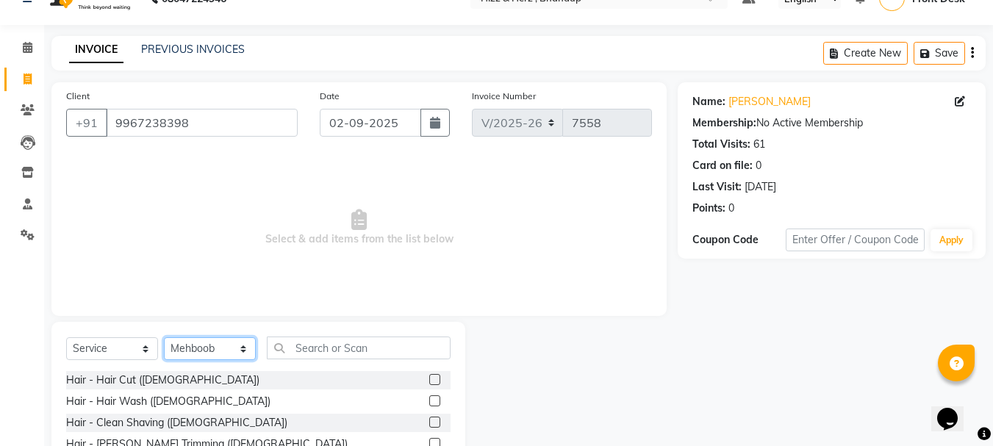
scroll to position [73, 0]
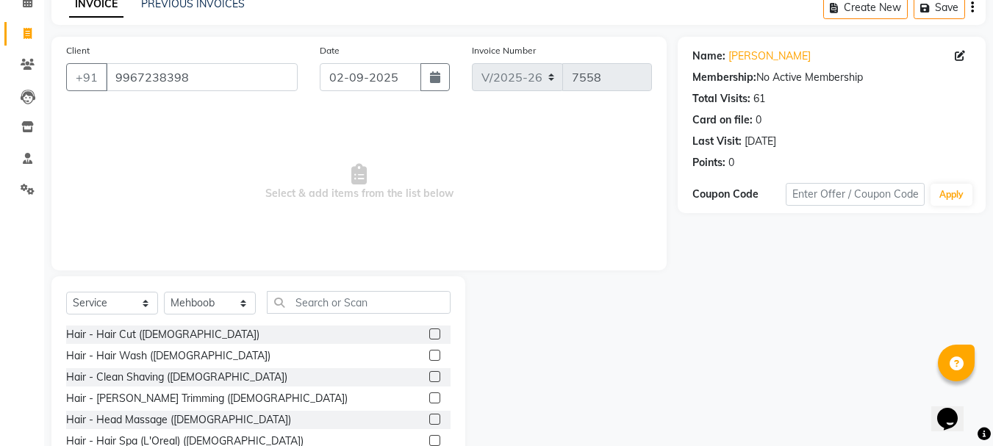
click at [429, 378] on label at bounding box center [434, 376] width 11 height 11
click at [429, 378] on input "checkbox" at bounding box center [434, 377] width 10 height 10
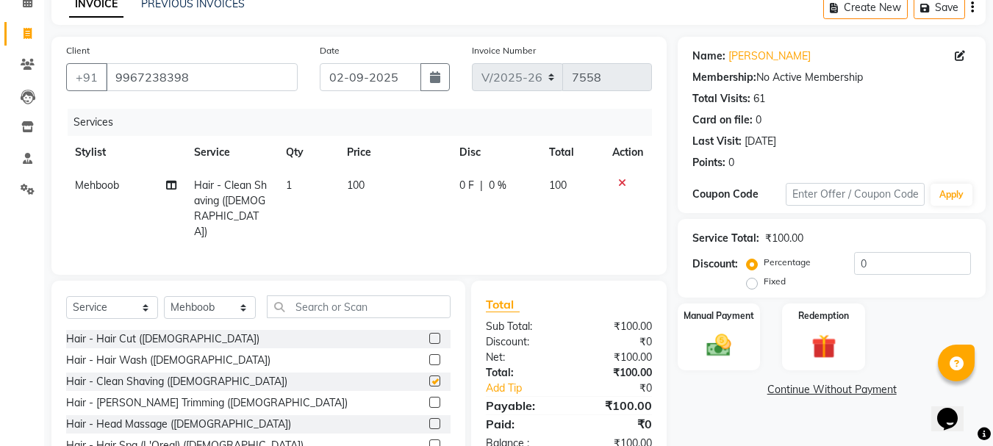
checkbox input "false"
click at [711, 353] on img at bounding box center [718, 345] width 41 height 29
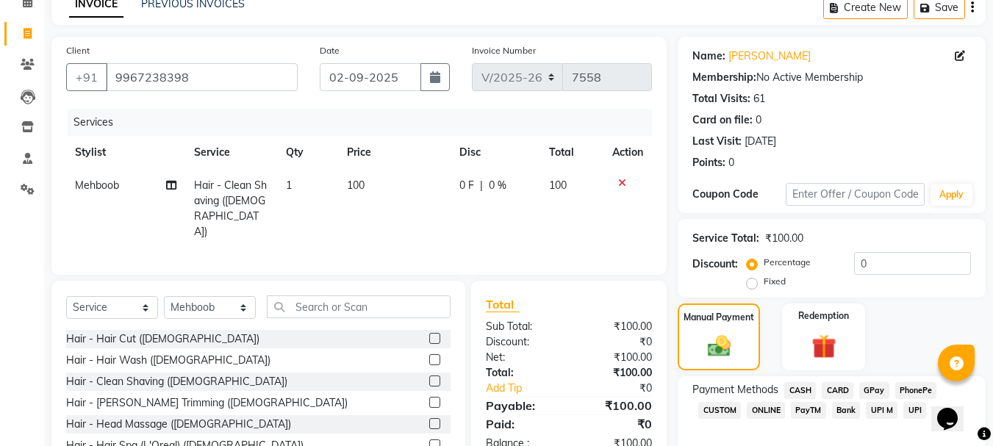
click at [872, 389] on span "GPay" at bounding box center [874, 390] width 30 height 17
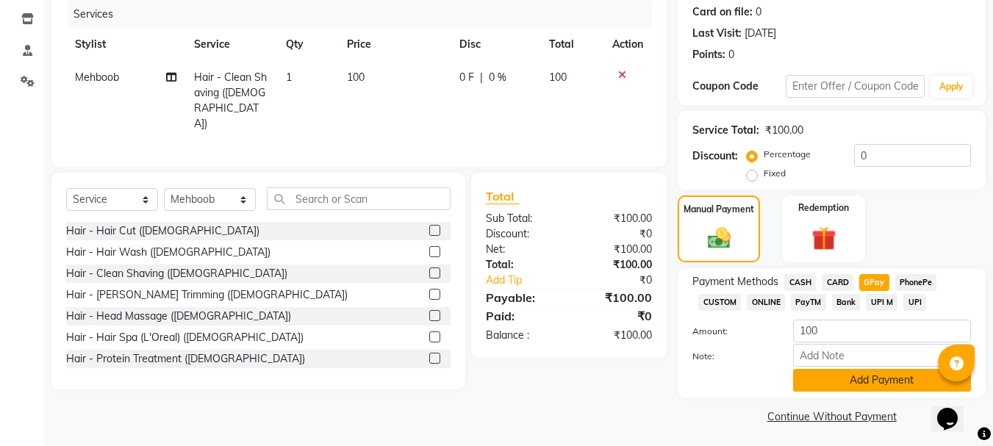
scroll to position [185, 0]
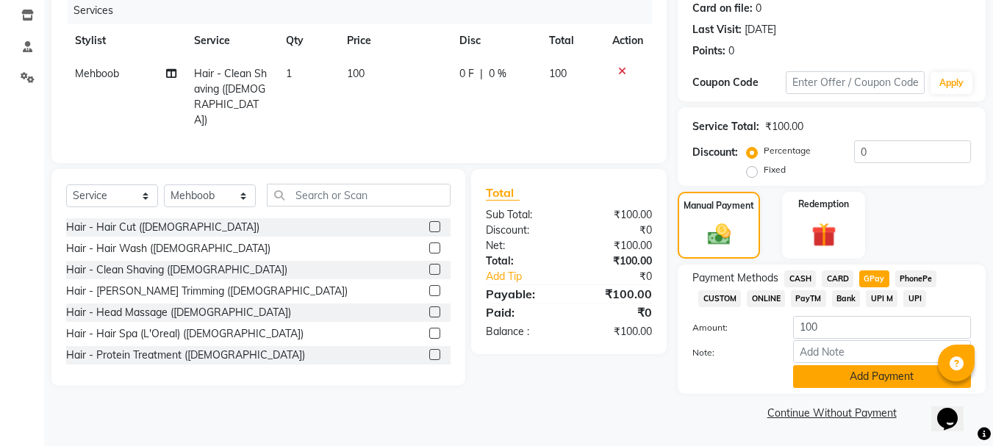
click at [819, 382] on button "Add Payment" at bounding box center [882, 376] width 178 height 23
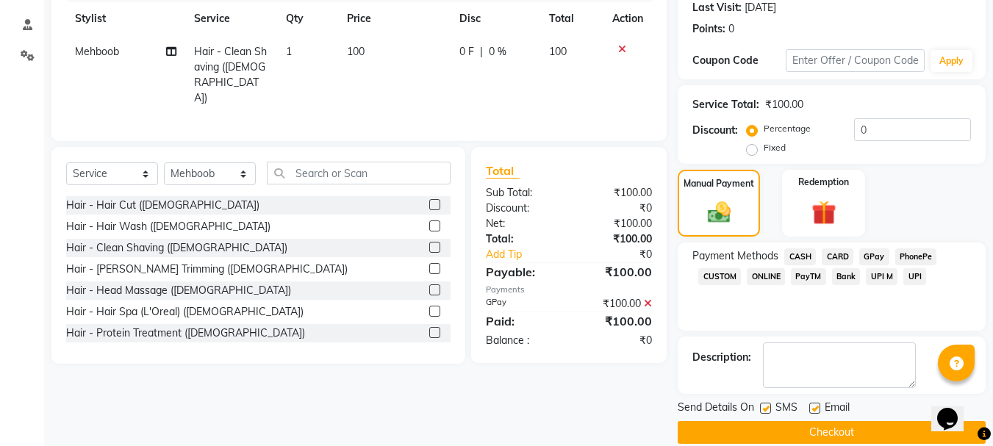
scroll to position [227, 0]
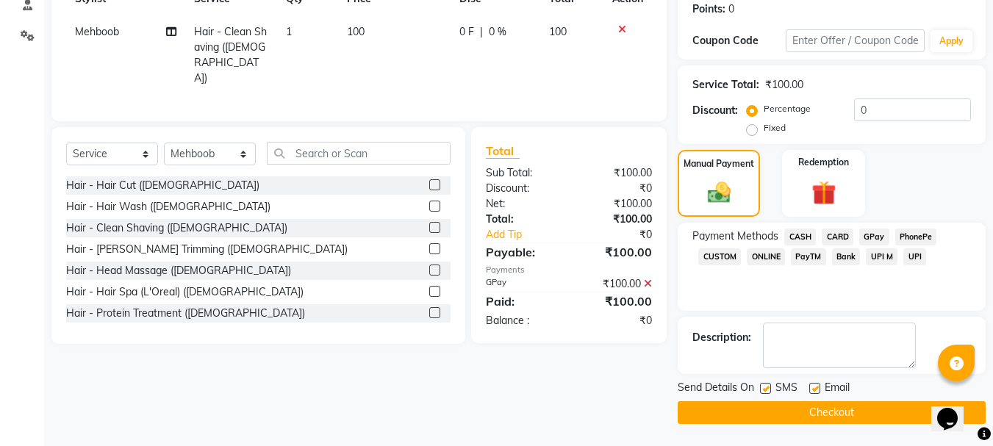
click at [851, 406] on button "Checkout" at bounding box center [831, 412] width 308 height 23
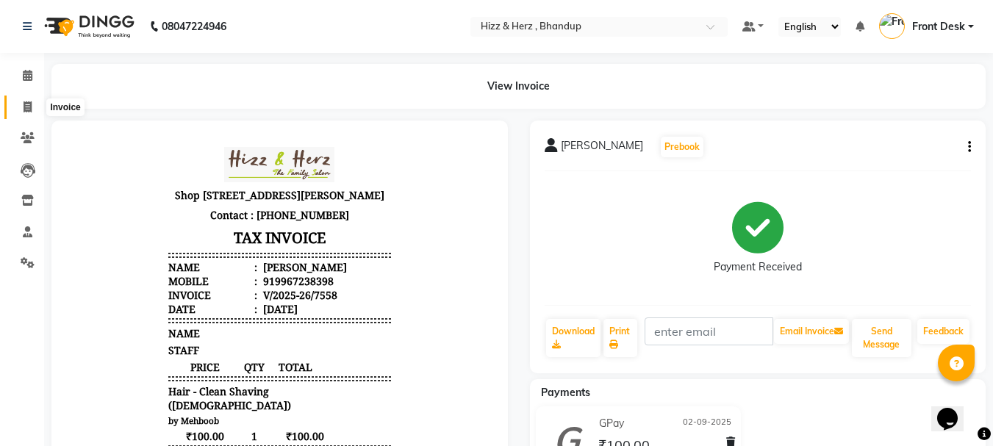
click at [26, 108] on icon at bounding box center [28, 106] width 8 height 11
select select "service"
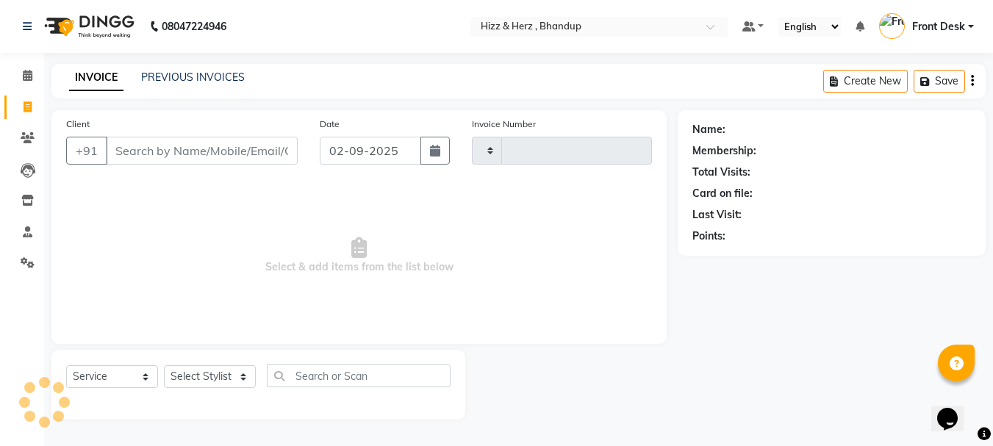
type input "7559"
select select "629"
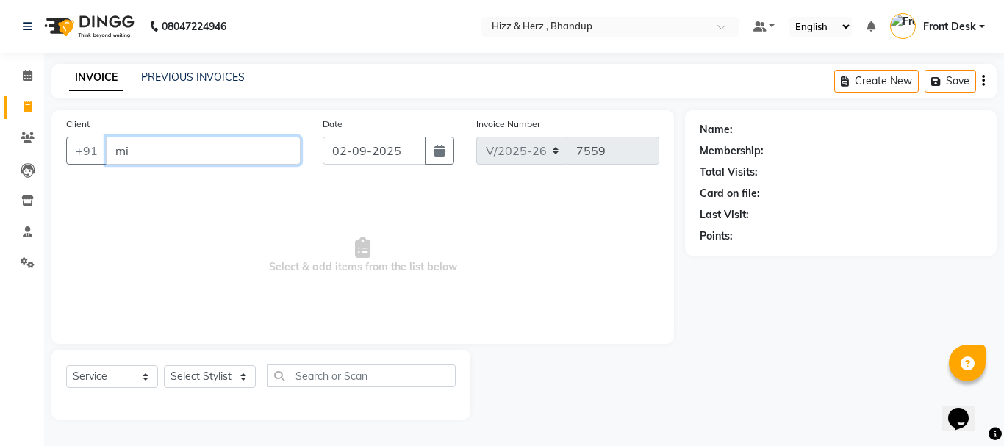
type input "m"
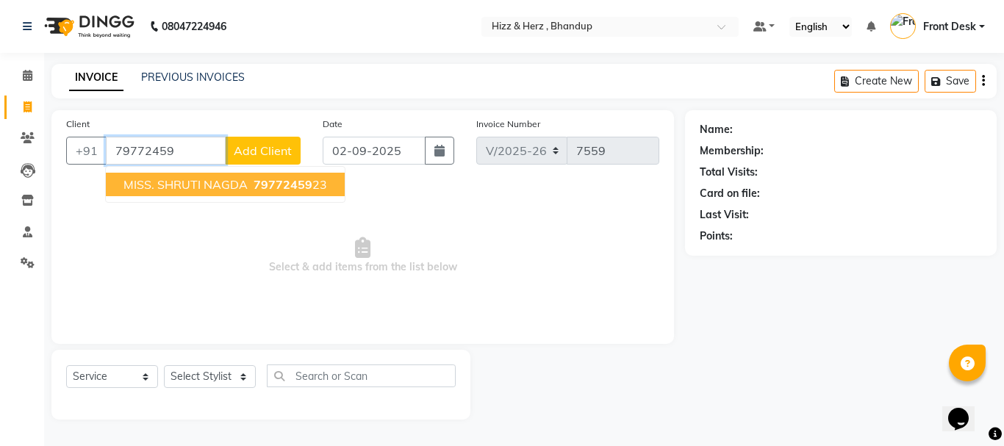
click at [245, 184] on span "MISS. SHRUTI NAGDA" at bounding box center [185, 184] width 124 height 15
type input "7977245923"
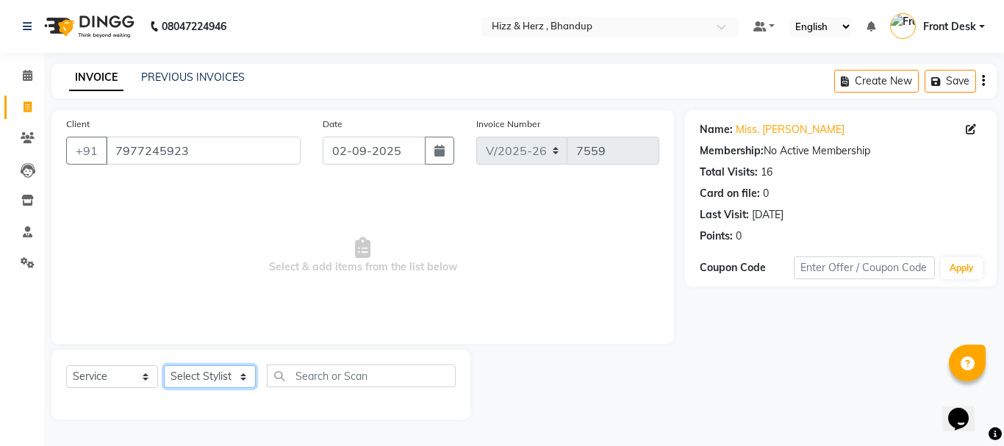
click at [215, 375] on select "Select Stylist Front Desk Gaurav Sharma HIZZ & HERZ 2 IRFAN AHMAD Jigna Goswami…" at bounding box center [210, 376] width 92 height 23
select select "9145"
click at [164, 365] on select "Select Stylist Front Desk Gaurav Sharma HIZZ & HERZ 2 IRFAN AHMAD Jigna Goswami…" at bounding box center [210, 376] width 92 height 23
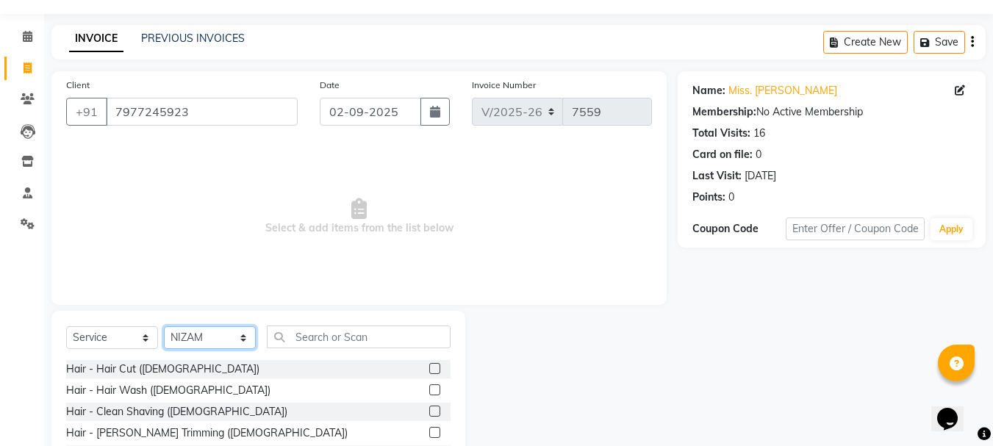
scroll to position [73, 0]
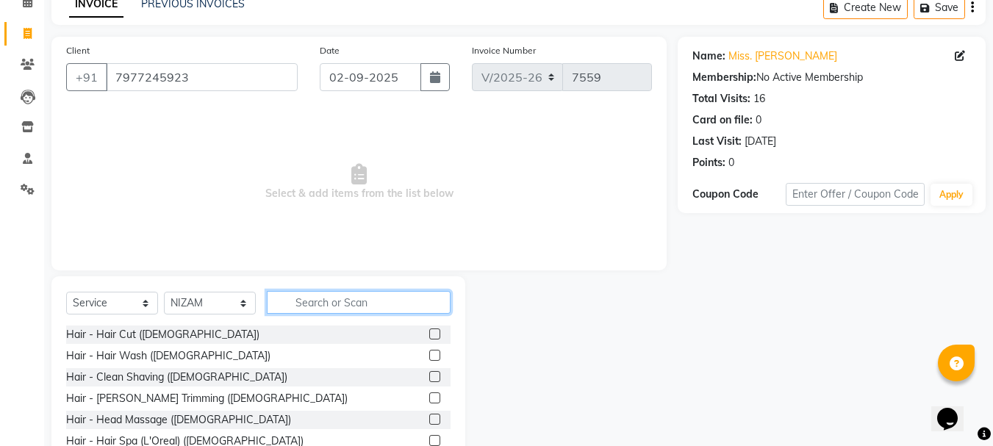
click at [368, 309] on input "text" at bounding box center [359, 302] width 184 height 23
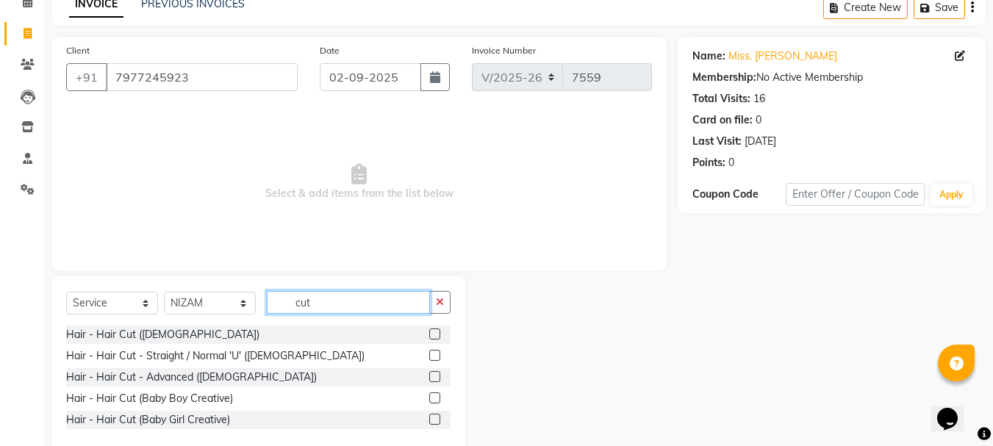
type input "cut"
click at [436, 378] on label at bounding box center [434, 376] width 11 height 11
click at [436, 378] on input "checkbox" at bounding box center [434, 377] width 10 height 10
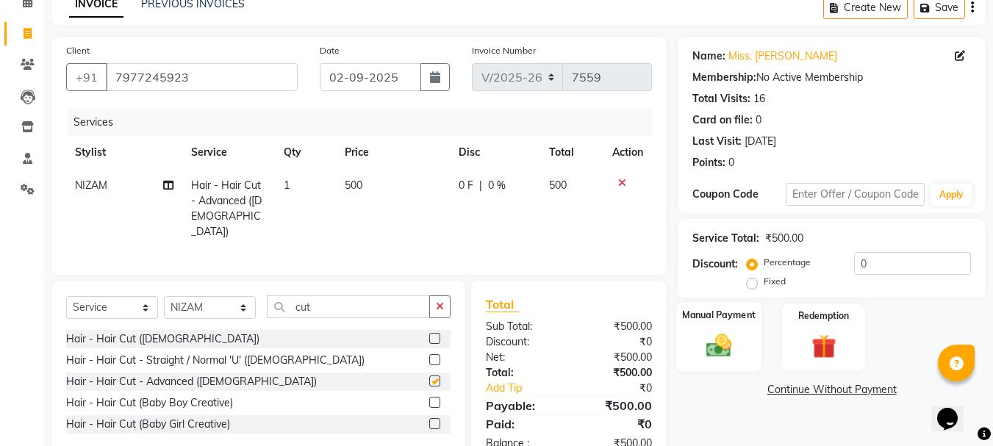
checkbox input "false"
click at [728, 359] on img at bounding box center [718, 345] width 41 height 29
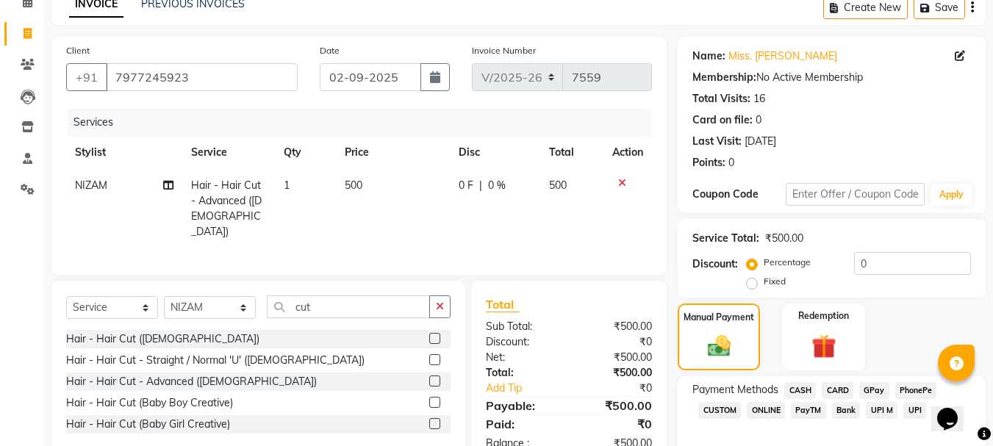
click at [807, 387] on span "CASH" at bounding box center [800, 390] width 32 height 17
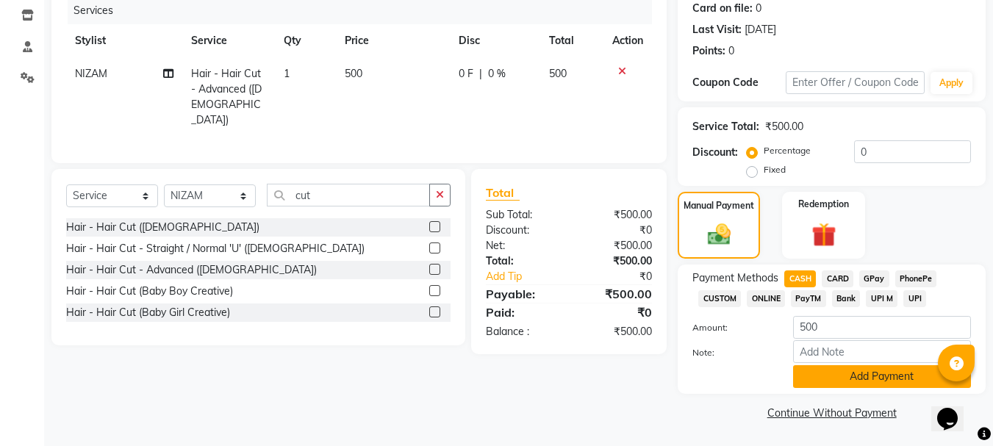
click at [816, 378] on button "Add Payment" at bounding box center [882, 376] width 178 height 23
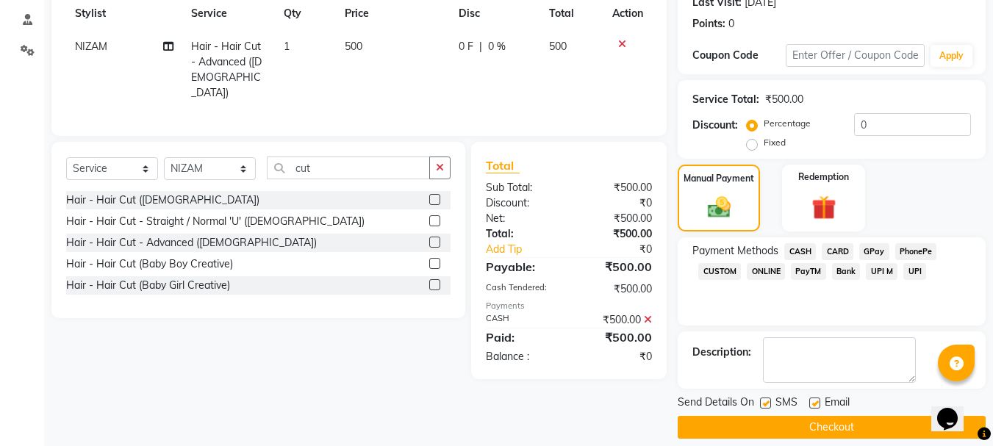
scroll to position [227, 0]
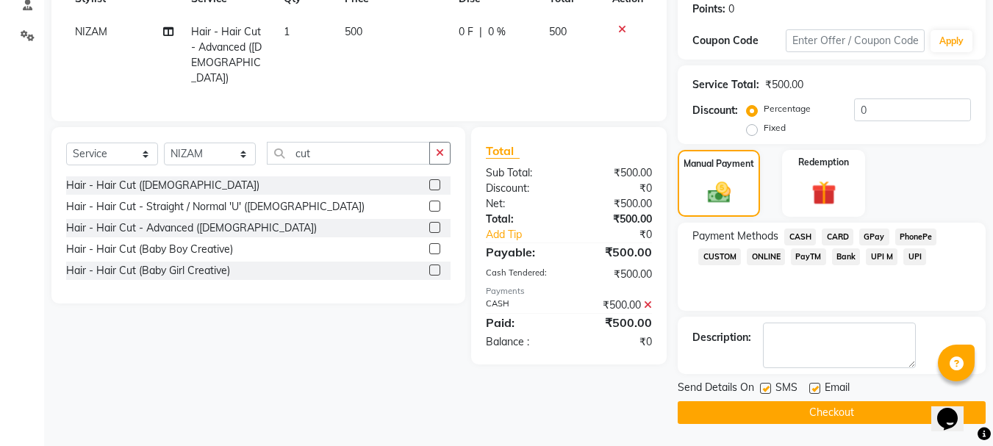
click at [816, 418] on button "Checkout" at bounding box center [831, 412] width 308 height 23
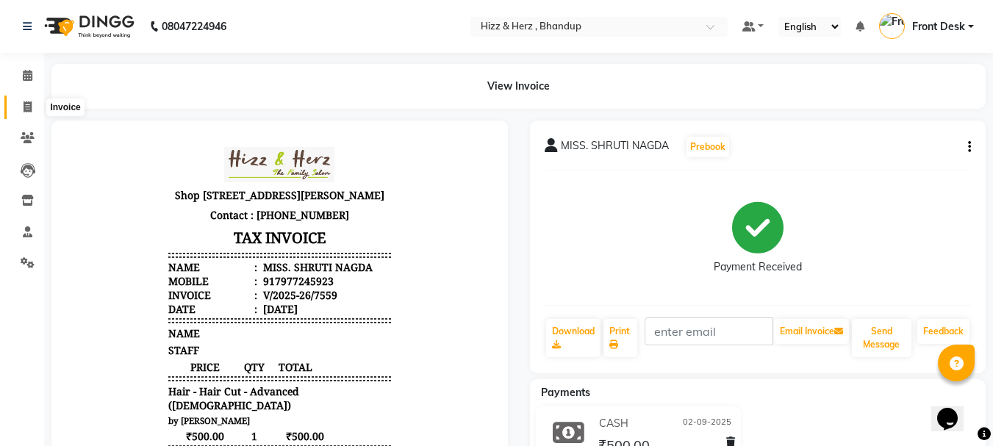
click at [28, 108] on icon at bounding box center [28, 106] width 8 height 11
select select "service"
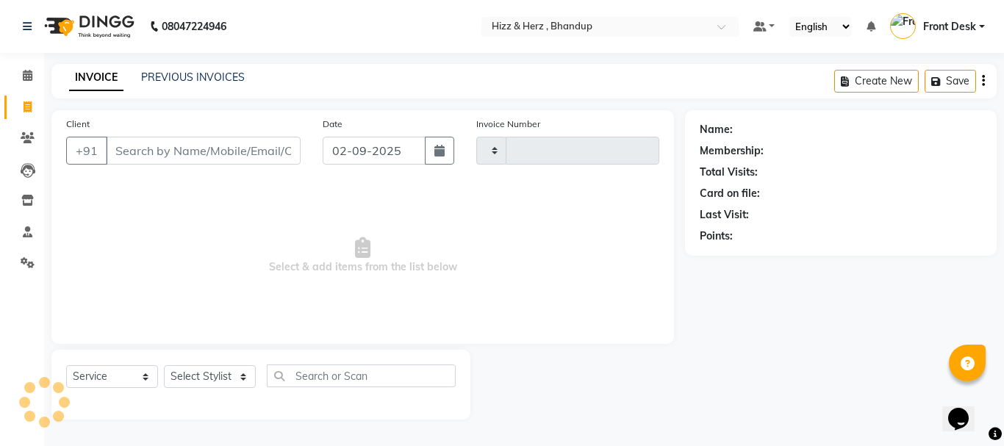
type input "7560"
select select "629"
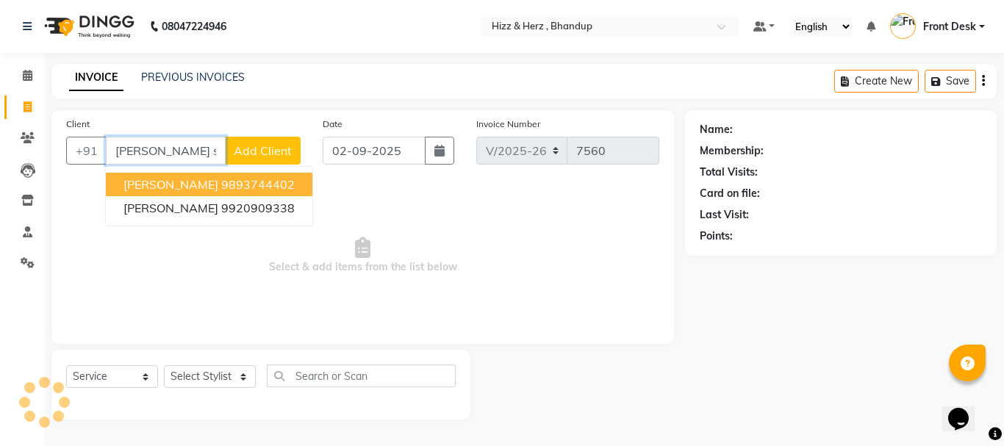
click at [193, 179] on span "MR.SWAPNIL SONI" at bounding box center [170, 184] width 95 height 15
type input "9893744402"
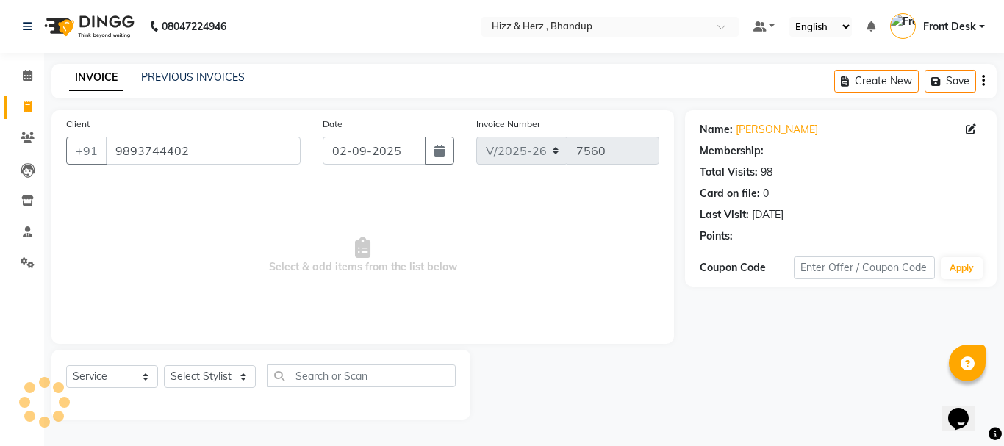
select select "1: Object"
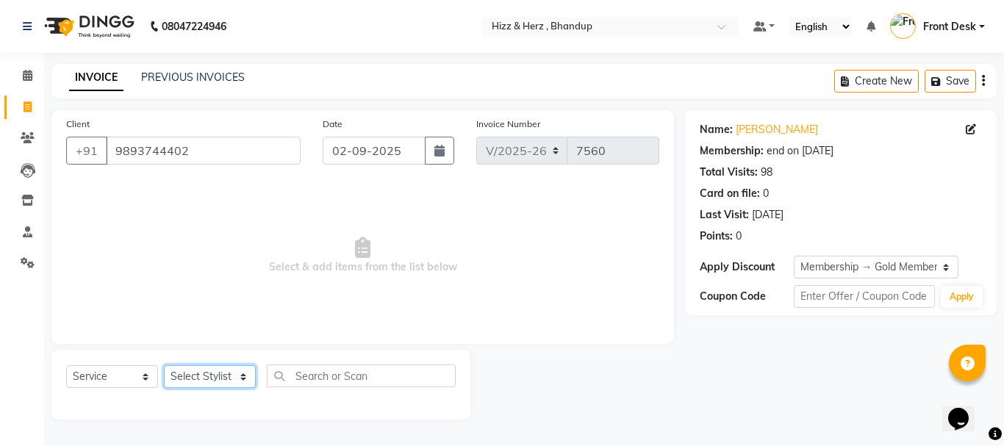
click at [223, 375] on select "Select Stylist Front Desk Gaurav Sharma HIZZ & HERZ 2 IRFAN AHMAD Jigna Goswami…" at bounding box center [210, 376] width 92 height 23
select select "26430"
click at [164, 365] on select "Select Stylist Front Desk Gaurav Sharma HIZZ & HERZ 2 IRFAN AHMAD Jigna Goswami…" at bounding box center [210, 376] width 92 height 23
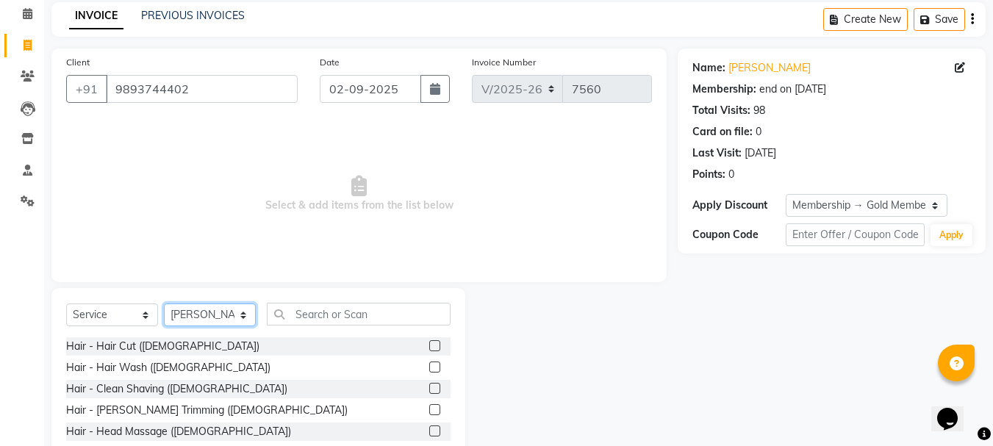
scroll to position [143, 0]
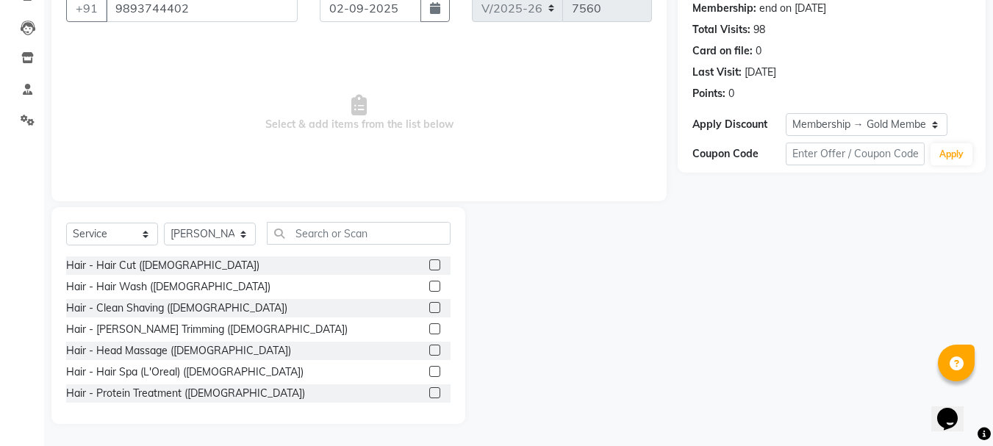
click at [429, 264] on label at bounding box center [434, 264] width 11 height 11
click at [429, 264] on input "checkbox" at bounding box center [434, 266] width 10 height 10
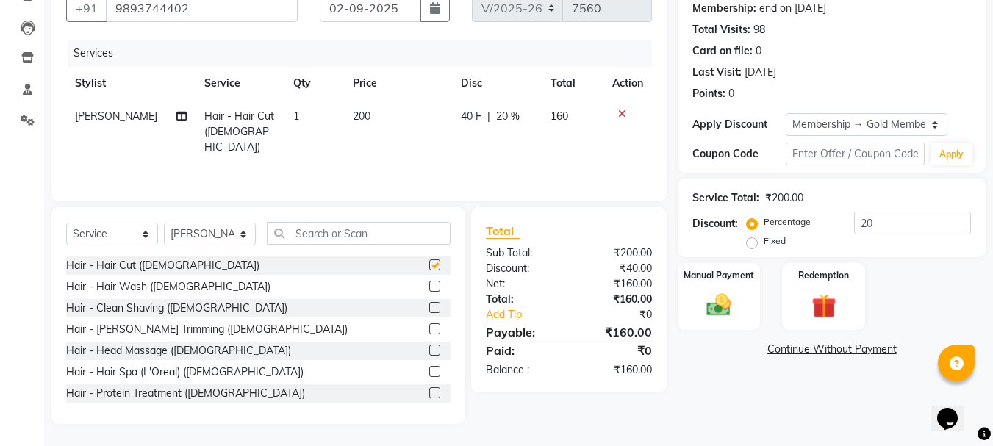
checkbox input "false"
click at [429, 306] on label at bounding box center [434, 307] width 11 height 11
click at [429, 306] on input "checkbox" at bounding box center [434, 308] width 10 height 10
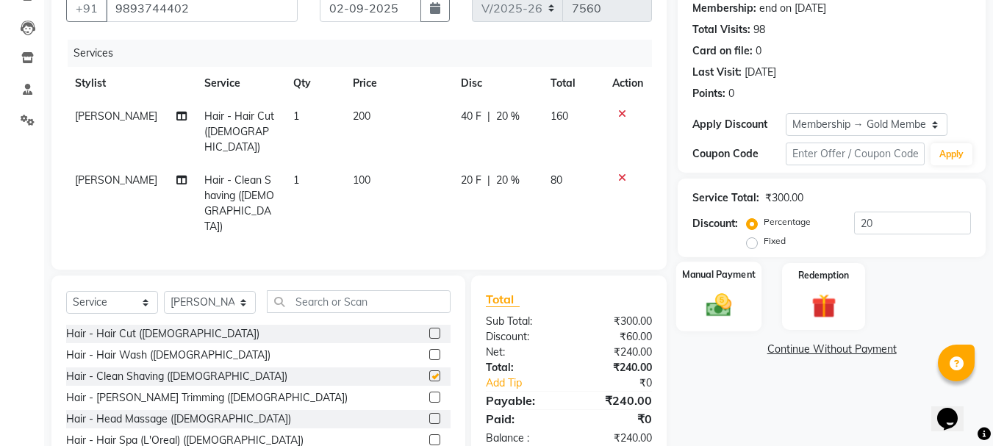
checkbox input "false"
click at [721, 304] on img at bounding box center [718, 304] width 41 height 29
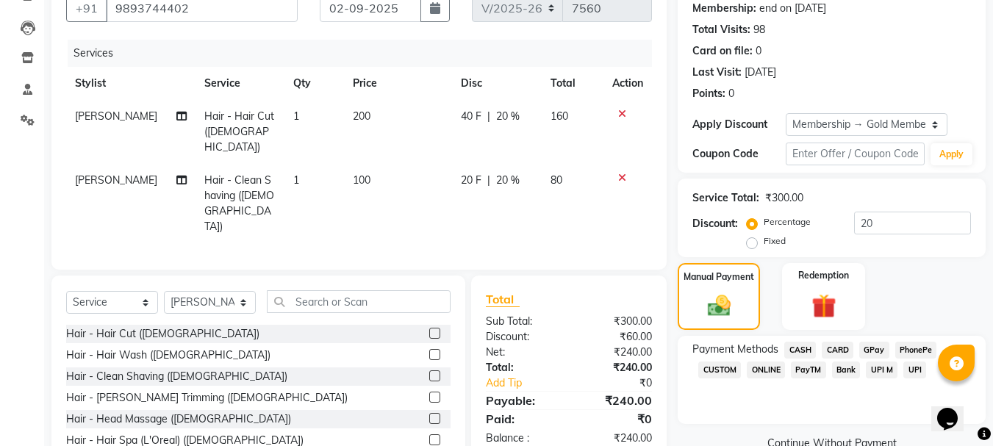
click at [876, 350] on span "GPay" at bounding box center [874, 350] width 30 height 17
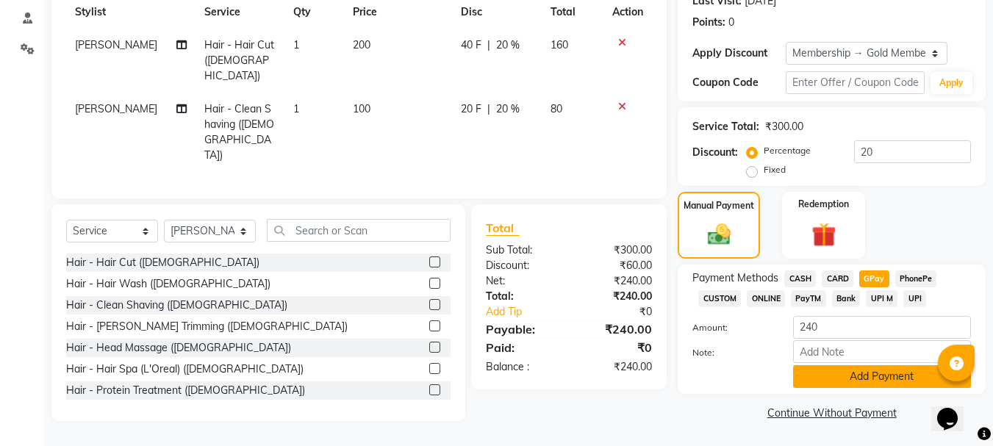
click at [870, 377] on button "Add Payment" at bounding box center [882, 376] width 178 height 23
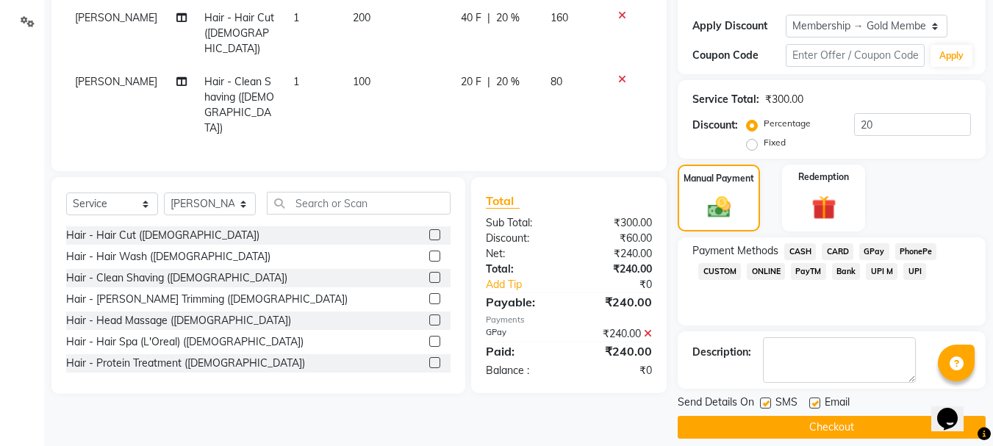
scroll to position [256, 0]
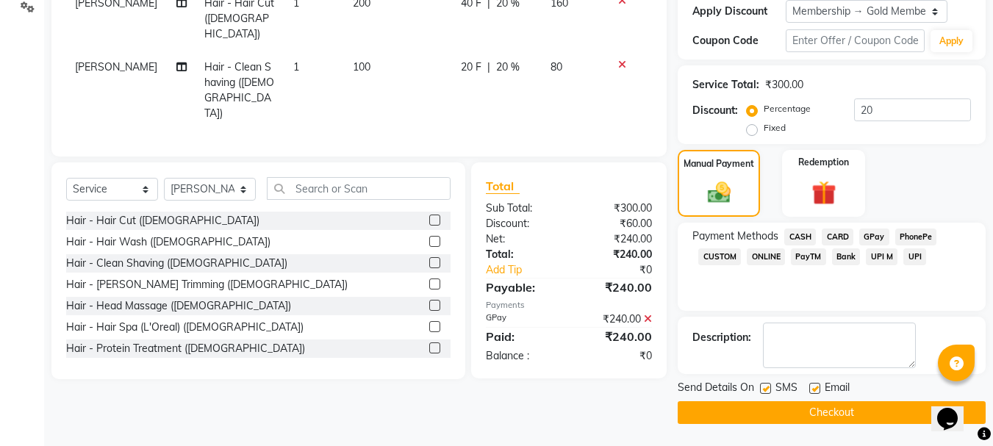
click at [878, 406] on button "Checkout" at bounding box center [831, 412] width 308 height 23
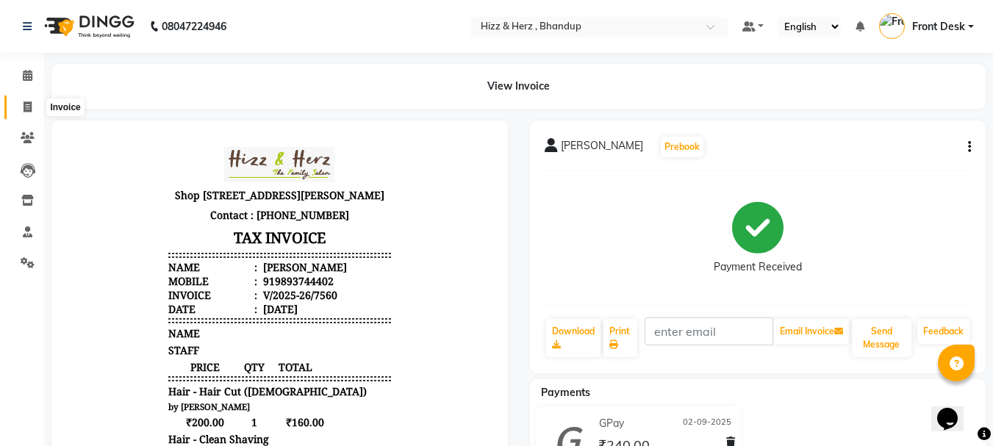
click at [30, 106] on icon at bounding box center [28, 106] width 8 height 11
select select "629"
select select "service"
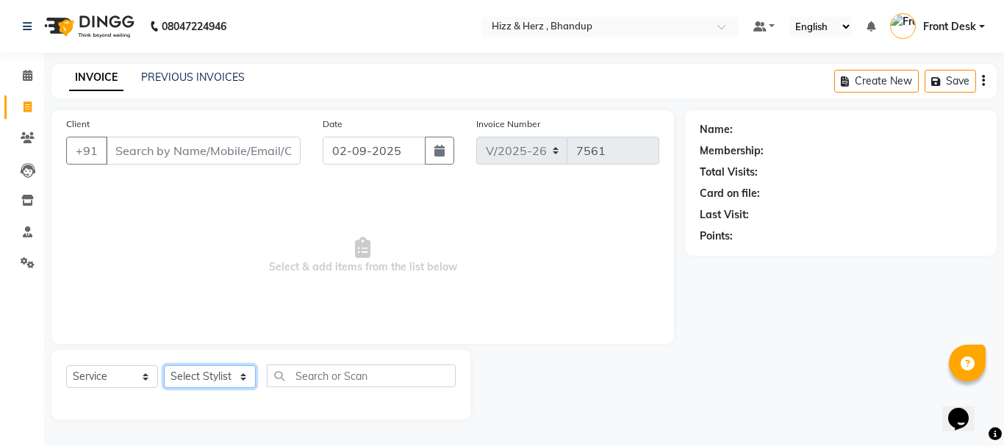
click at [228, 387] on select "Select Stylist Front Desk Gaurav Sharma HIZZ & HERZ 2 IRFAN AHMAD Jigna Goswami…" at bounding box center [210, 376] width 92 height 23
click at [393, 303] on span "Select & add items from the list below" at bounding box center [362, 255] width 593 height 147
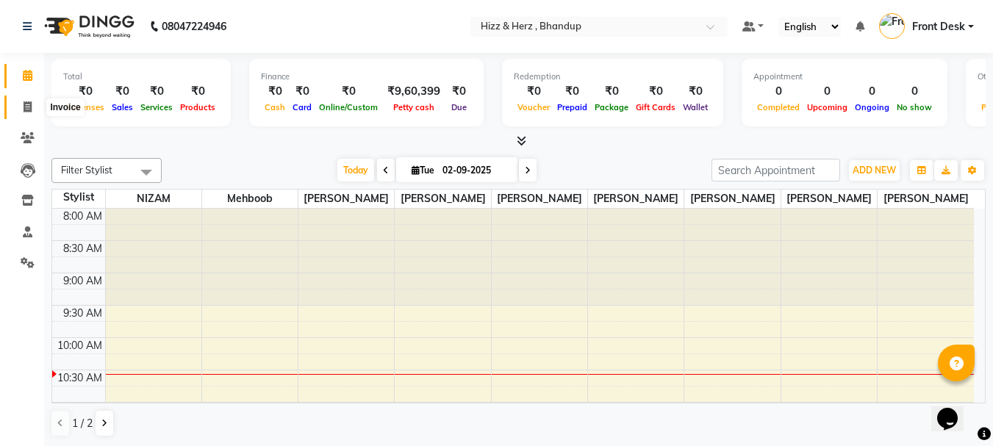
click at [32, 105] on span at bounding box center [28, 107] width 26 height 17
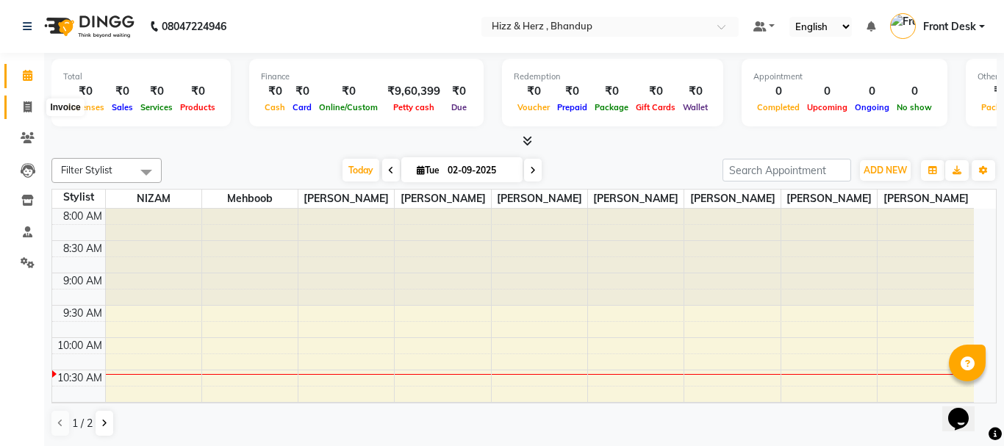
select select "629"
select select "service"
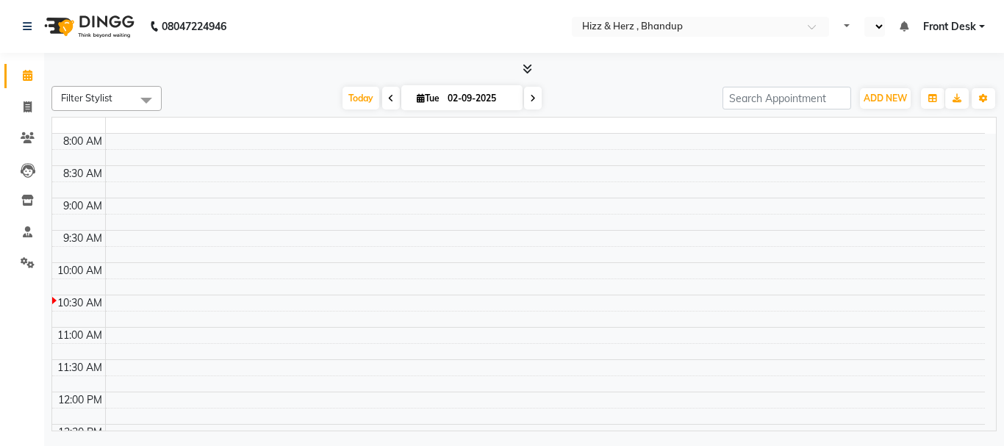
select select "en"
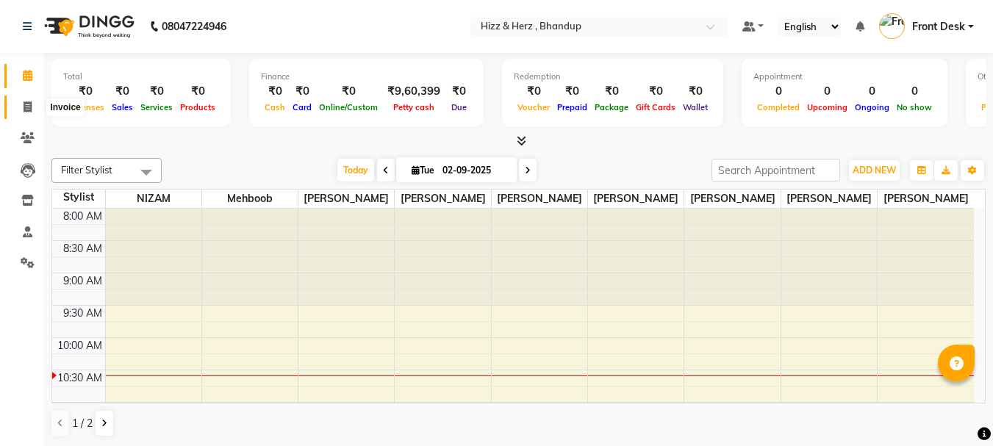
click at [29, 105] on icon at bounding box center [28, 106] width 8 height 11
select select "629"
select select "service"
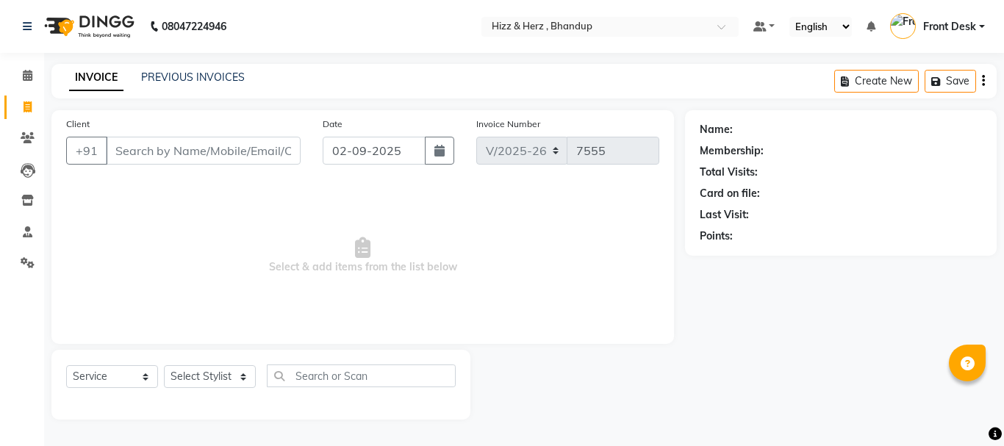
select select "629"
select select "service"
click at [183, 73] on link "PREVIOUS INVOICES" at bounding box center [193, 77] width 104 height 13
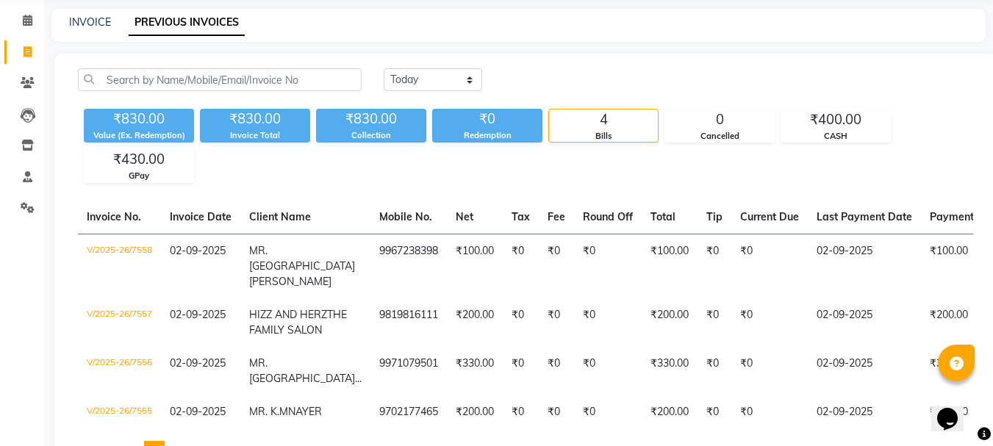
scroll to position [175, 0]
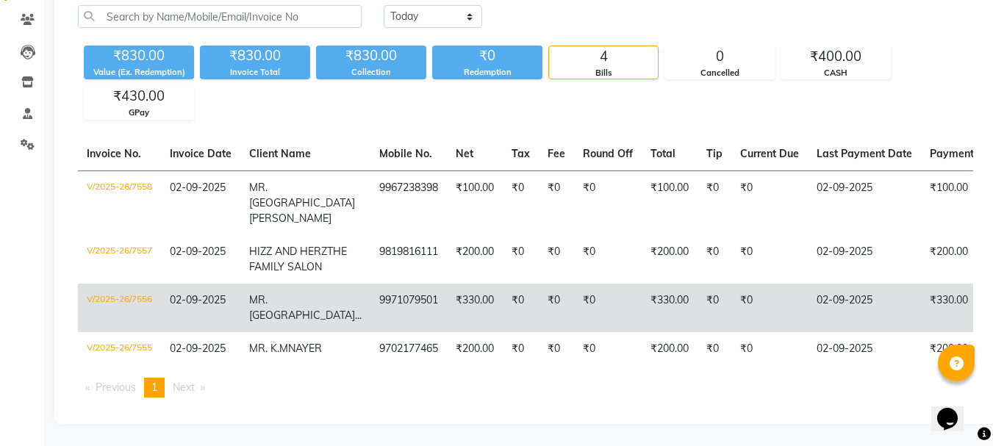
click at [447, 303] on td "₹330.00" at bounding box center [475, 308] width 56 height 48
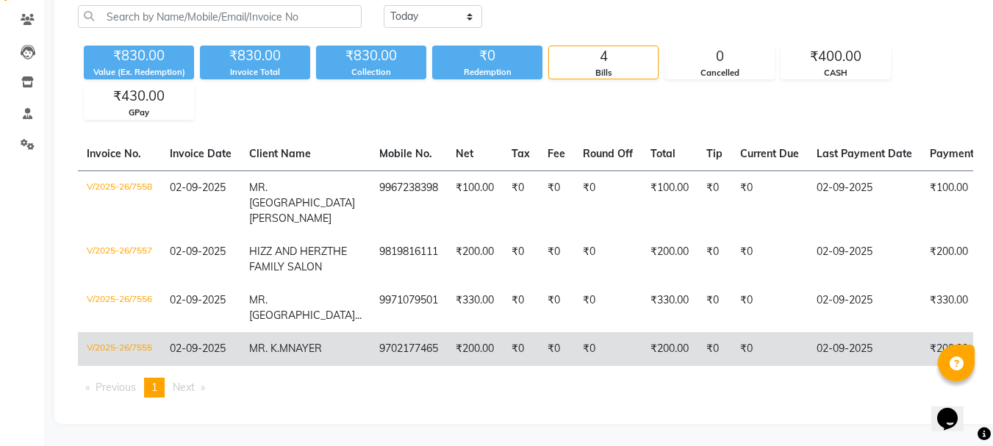
click at [312, 332] on td "MR. K.M NAYER" at bounding box center [305, 349] width 130 height 34
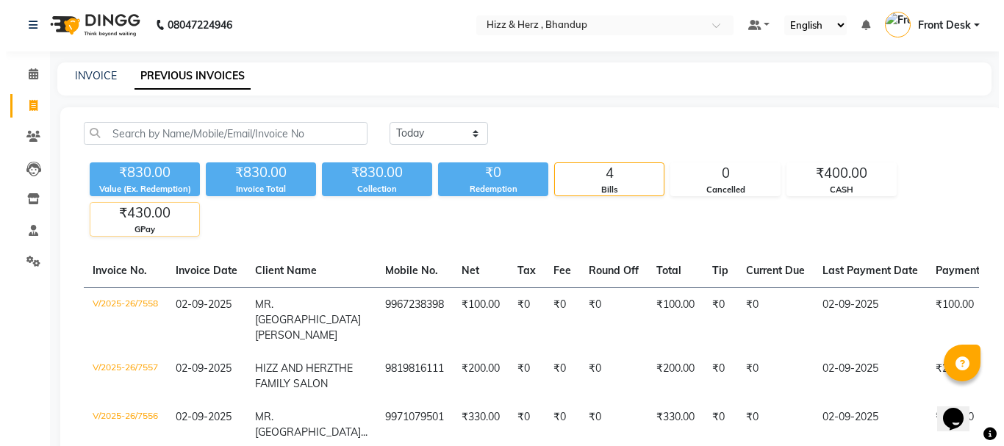
scroll to position [0, 0]
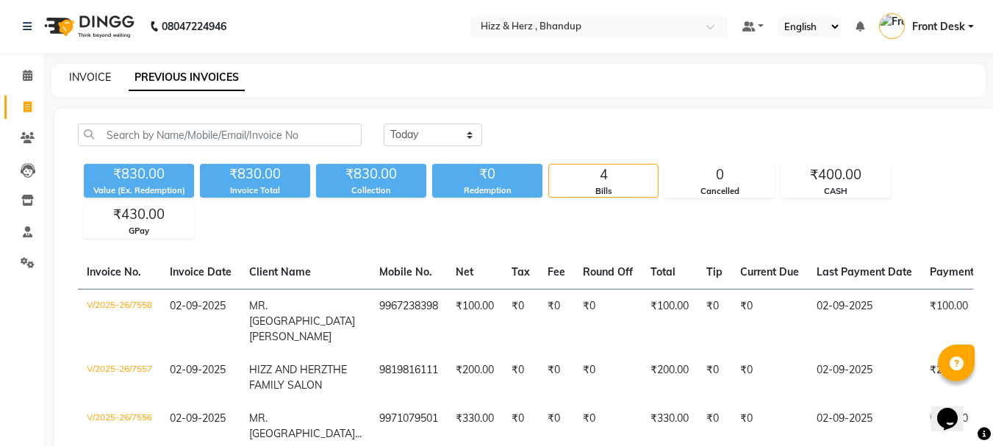
click at [106, 79] on link "INVOICE" at bounding box center [90, 77] width 42 height 13
select select "629"
select select "service"
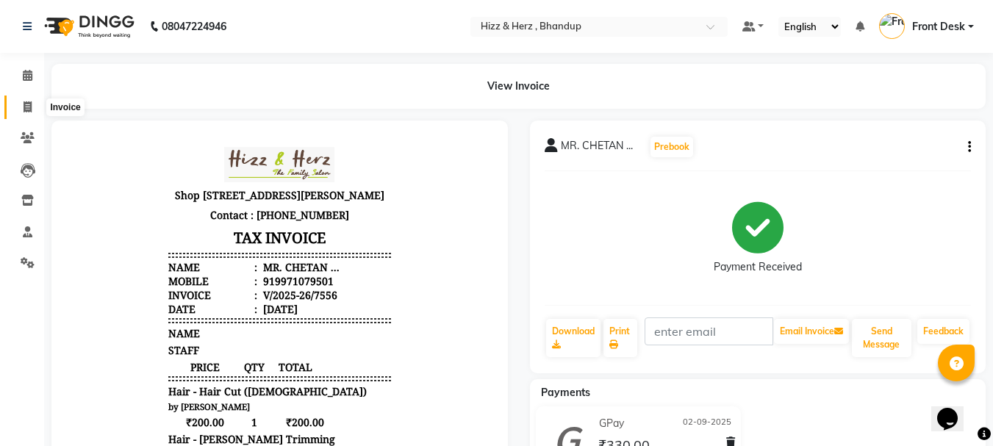
click at [24, 107] on icon at bounding box center [28, 106] width 8 height 11
select select "629"
select select "service"
drag, startPoint x: 24, startPoint y: 106, endPoint x: 258, endPoint y: 0, distance: 257.1
click at [24, 105] on icon at bounding box center [28, 106] width 8 height 11
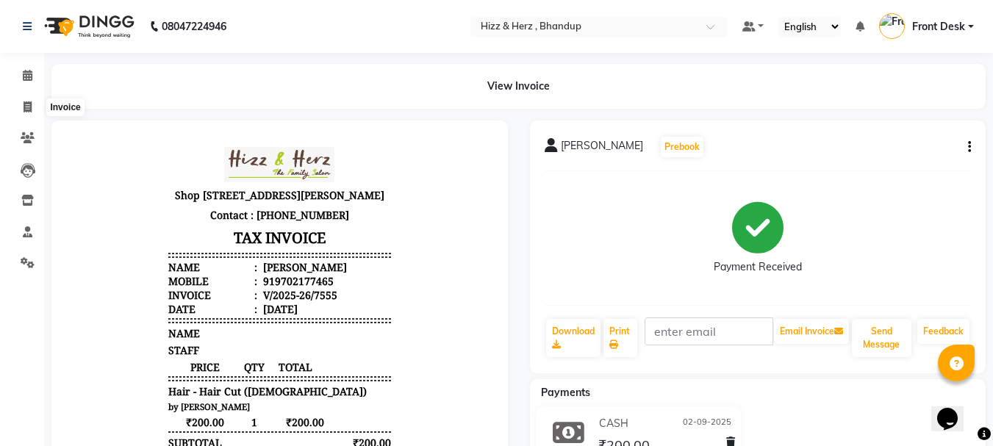
select select "629"
select select "service"
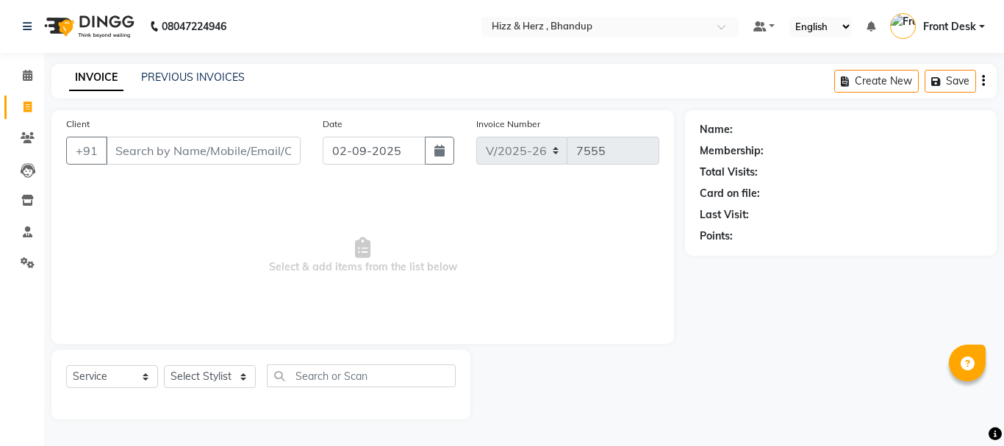
select select "629"
select select "service"
